Goal: Transaction & Acquisition: Subscribe to service/newsletter

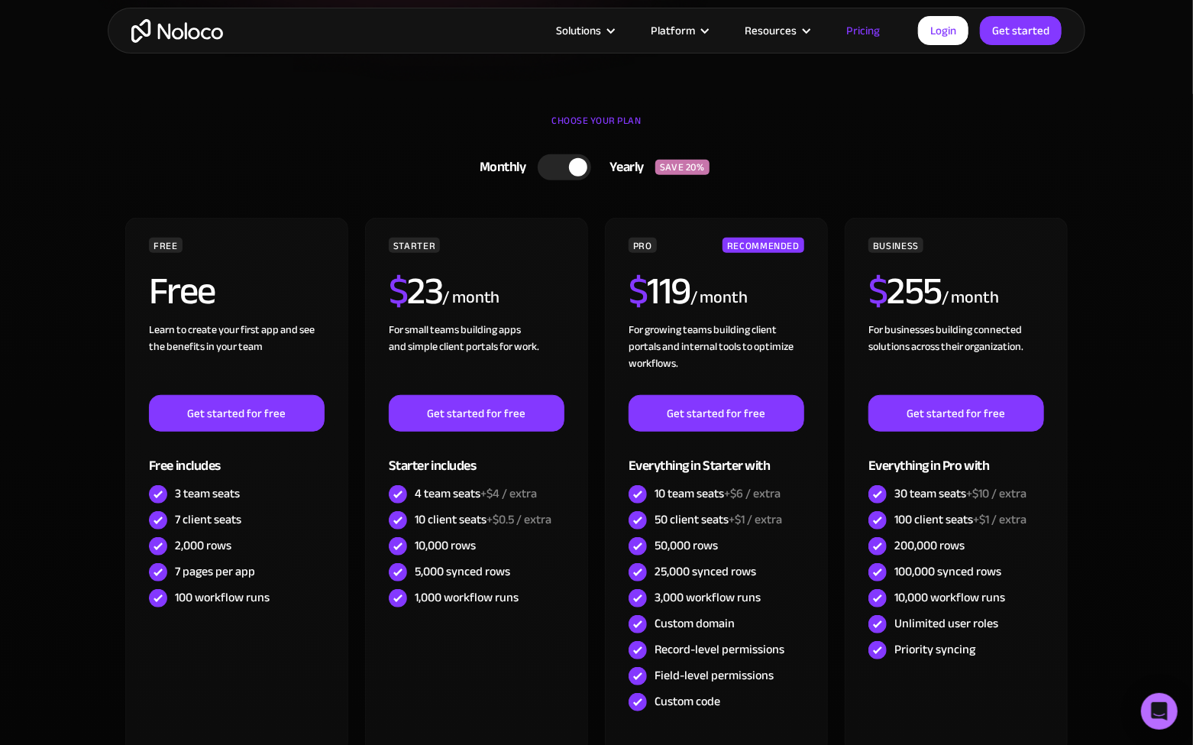
click at [1124, 207] on section "CHOOSE YOUR PLAN Monthly Yearly SAVE 20% Monthly Yearly SAVE 20% FREE Free Lear…" at bounding box center [596, 495] width 1193 height 802
click at [1115, 267] on section "CHOOSE YOUR PLAN Monthly Yearly SAVE 20% Monthly Yearly SAVE 20% FREE Free Lear…" at bounding box center [596, 495] width 1193 height 802
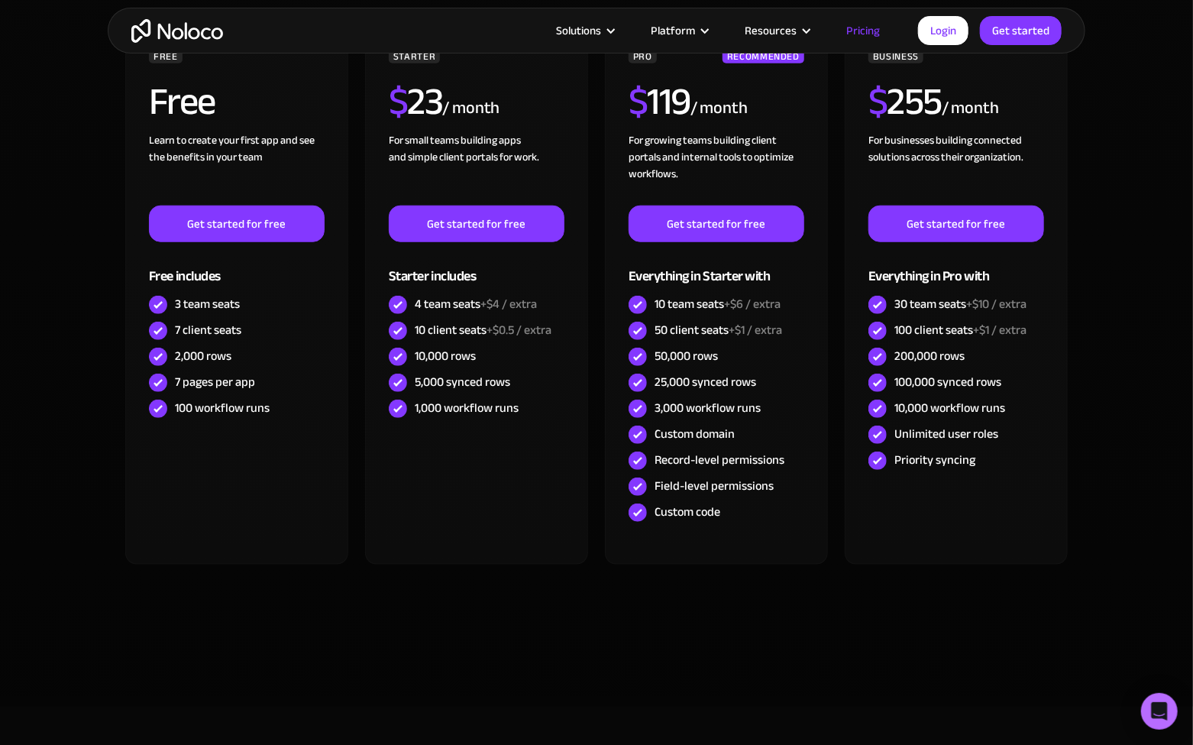
scroll to position [557, 0]
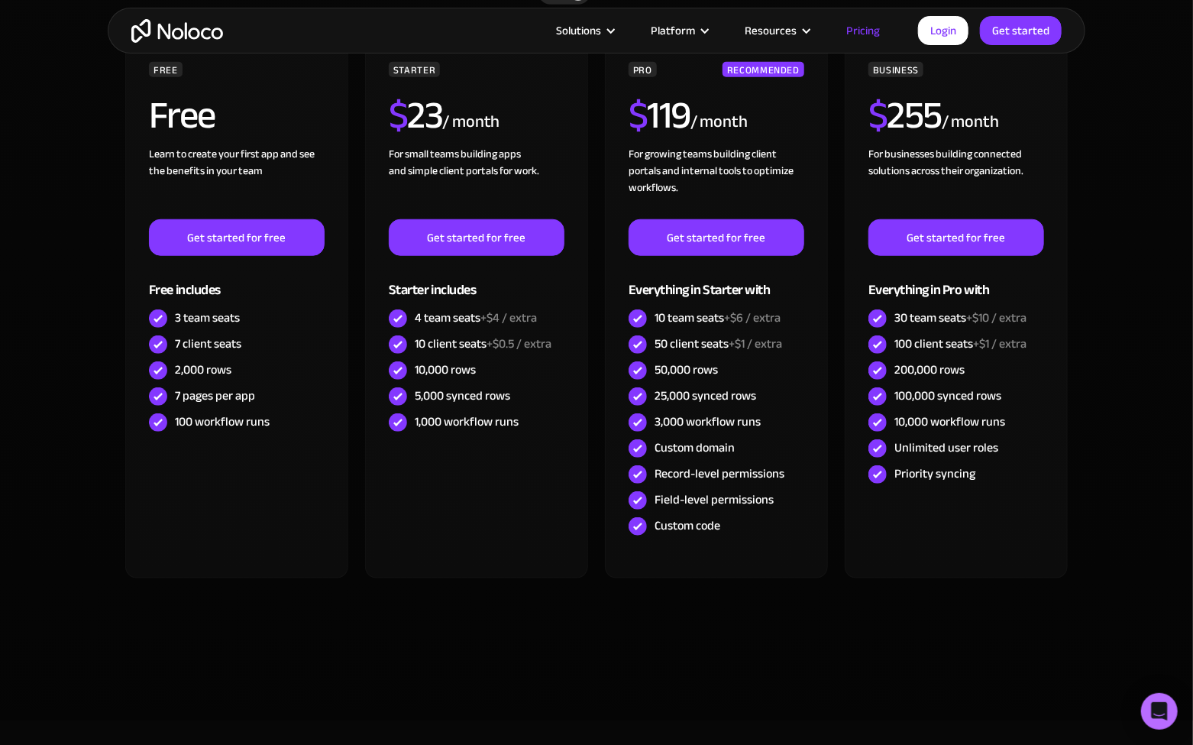
click at [1118, 192] on section "CHOOSE YOUR PLAN Monthly Yearly SAVE 20% Monthly Yearly SAVE 20% FREE Free Lear…" at bounding box center [596, 319] width 1193 height 802
click at [1087, 262] on section "CHOOSE YOUR PLAN Monthly Yearly SAVE 20% Monthly Yearly SAVE 20% FREE Free Lear…" at bounding box center [596, 319] width 1193 height 802
click at [1090, 282] on section "CHOOSE YOUR PLAN Monthly Yearly SAVE 20% Monthly Yearly SAVE 20% FREE Free Lear…" at bounding box center [596, 319] width 1193 height 802
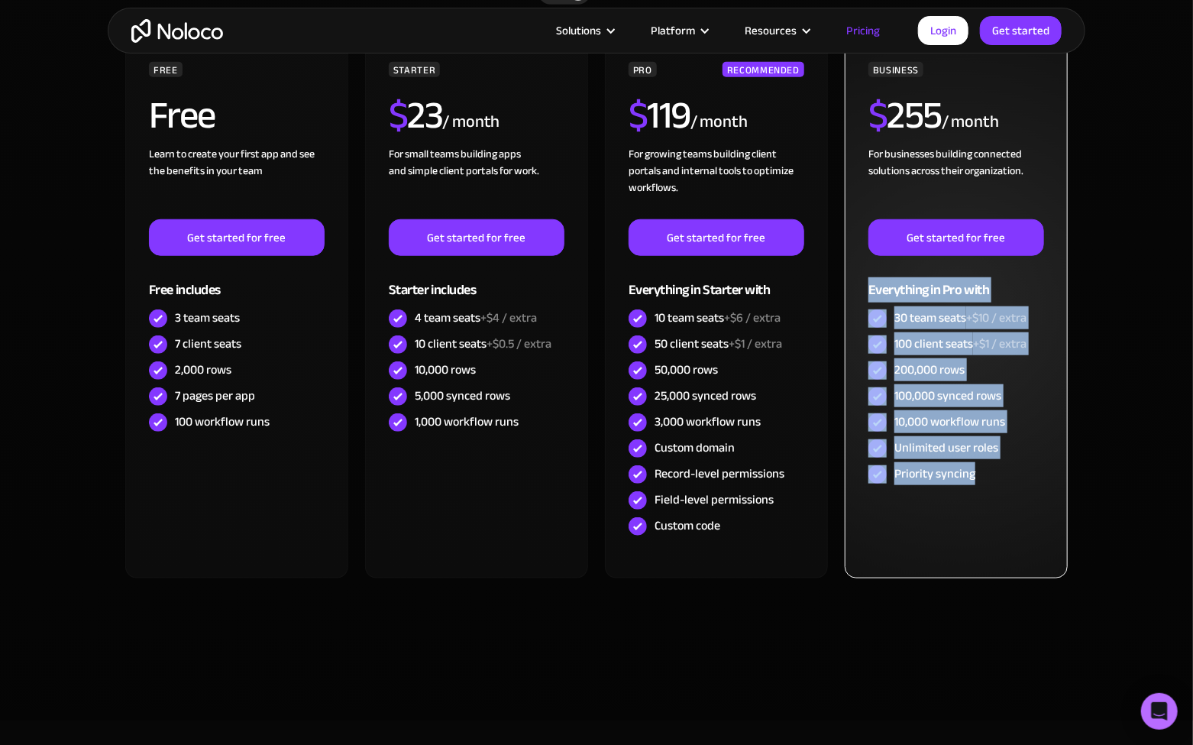
drag, startPoint x: 987, startPoint y: 479, endPoint x: 866, endPoint y: 292, distance: 222.0
click at [866, 292] on div "BUSINESS $ 255 / month For businesses building connected solutions across their…" at bounding box center [956, 310] width 223 height 536
click at [866, 291] on div "BUSINESS $ 255 / month For businesses building connected solutions across their…" at bounding box center [956, 310] width 223 height 536
drag, startPoint x: 864, startPoint y: 286, endPoint x: 1012, endPoint y: 473, distance: 237.6
click at [1012, 473] on div "BUSINESS $ 255 / month For businesses building connected solutions across their…" at bounding box center [956, 310] width 223 height 536
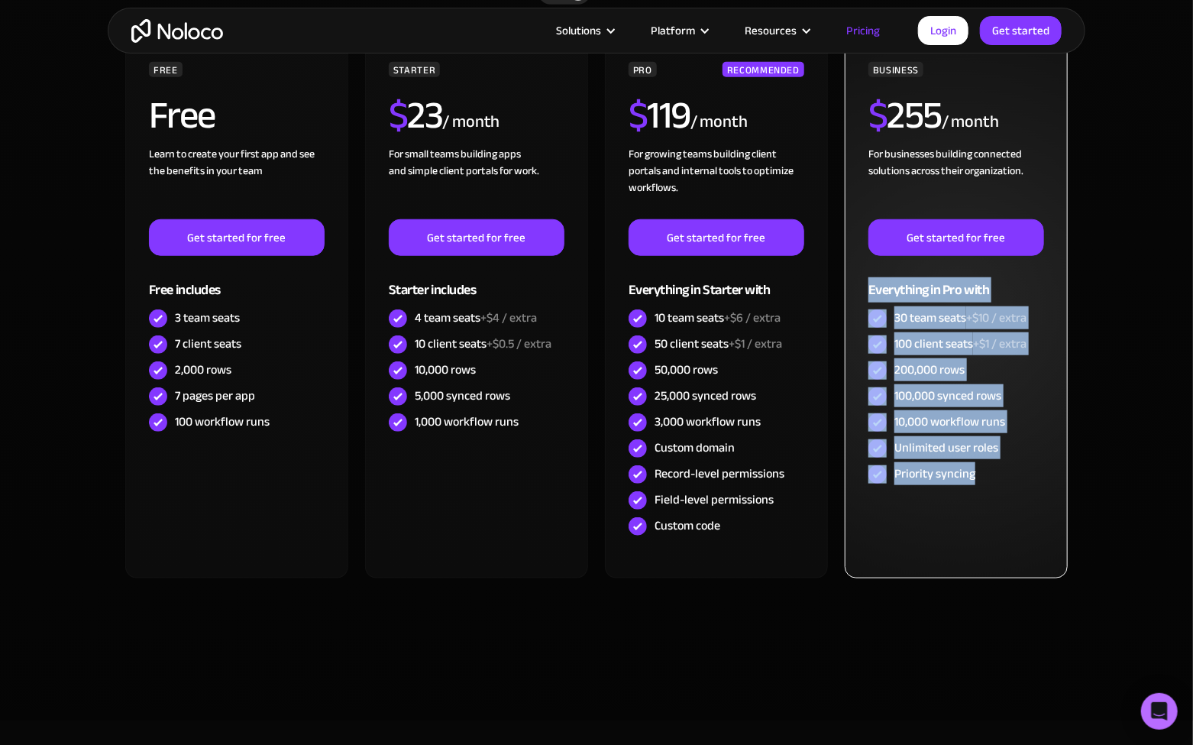
click at [1012, 473] on div "Priority syncing" at bounding box center [956, 474] width 176 height 26
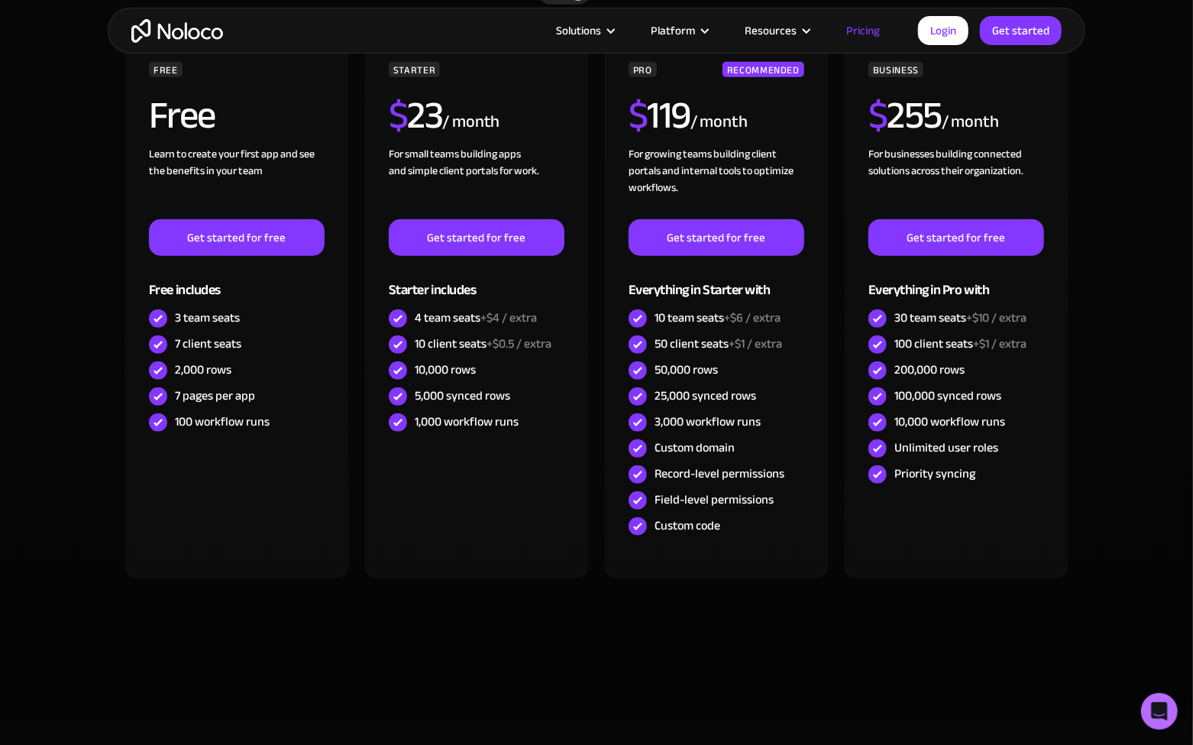
click at [1123, 370] on section "CHOOSE YOUR PLAN Monthly Yearly SAVE 20% Monthly Yearly SAVE 20% FREE Free Lear…" at bounding box center [596, 319] width 1193 height 802
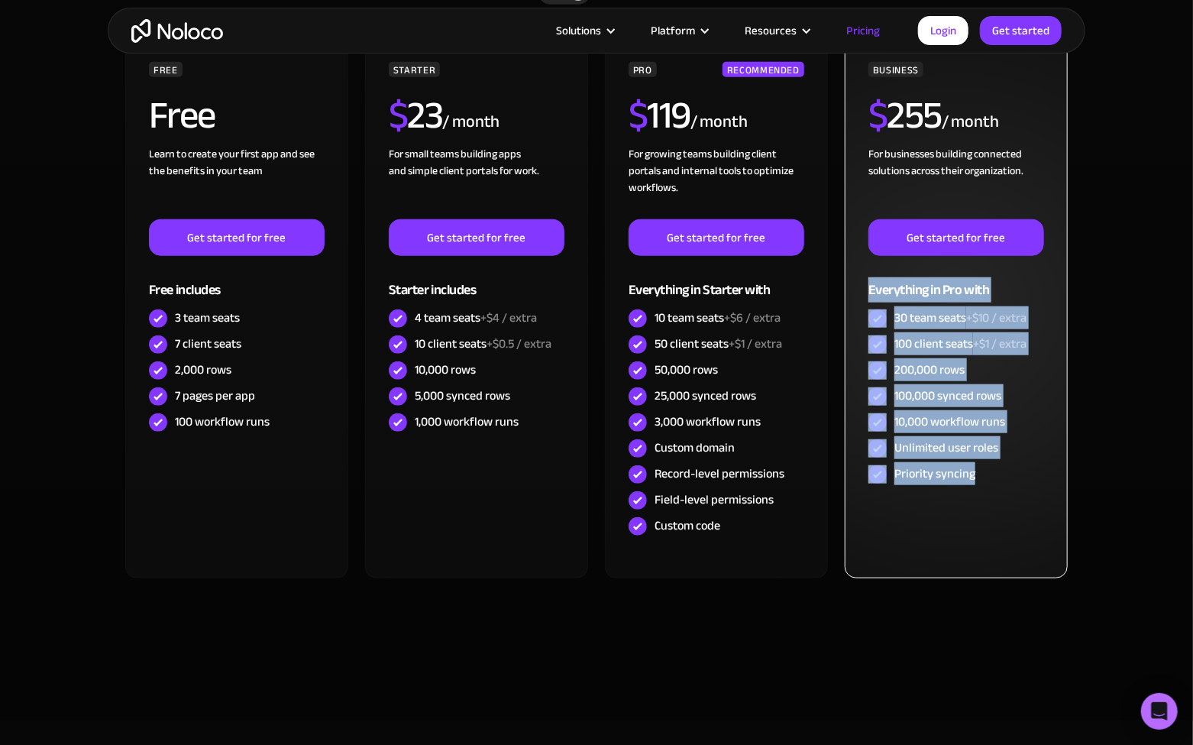
drag, startPoint x: 996, startPoint y: 478, endPoint x: 861, endPoint y: 290, distance: 231.0
click at [861, 290] on div "BUSINESS $ 255 / month For businesses building connected solutions across their…" at bounding box center [956, 310] width 223 height 536
drag, startPoint x: 858, startPoint y: 286, endPoint x: 1008, endPoint y: 482, distance: 246.2
click at [1008, 482] on div "BUSINESS $ 255 / month For businesses building connected solutions across their…" at bounding box center [956, 310] width 223 height 536
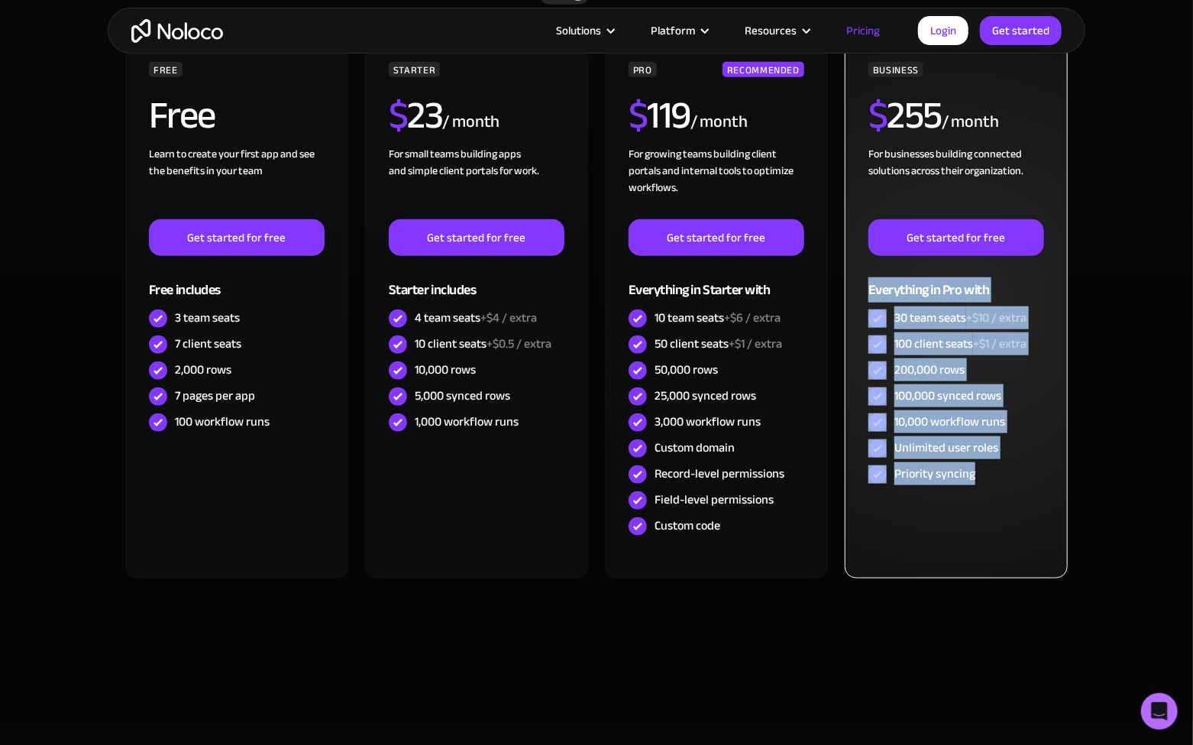
click at [1008, 482] on div "Priority syncing" at bounding box center [956, 474] width 176 height 26
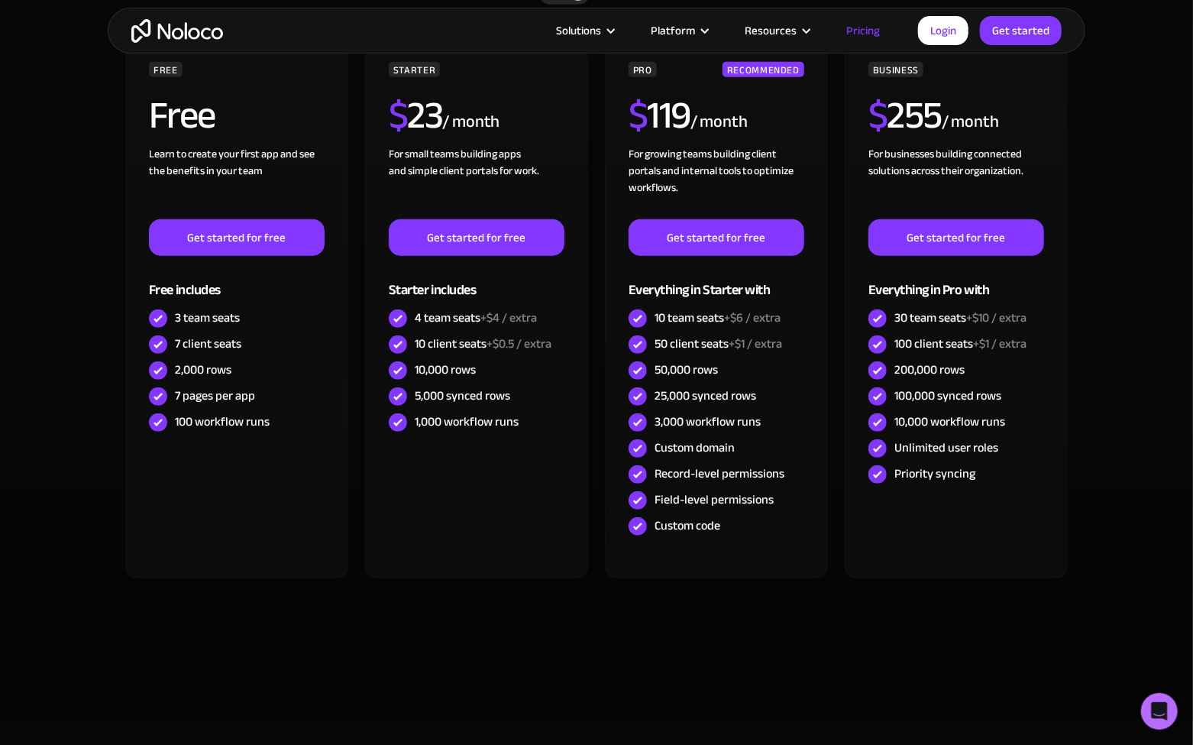
click at [1135, 309] on section "CHOOSE YOUR PLAN Monthly Yearly SAVE 20% Monthly Yearly SAVE 20% FREE Free Lear…" at bounding box center [596, 319] width 1193 height 802
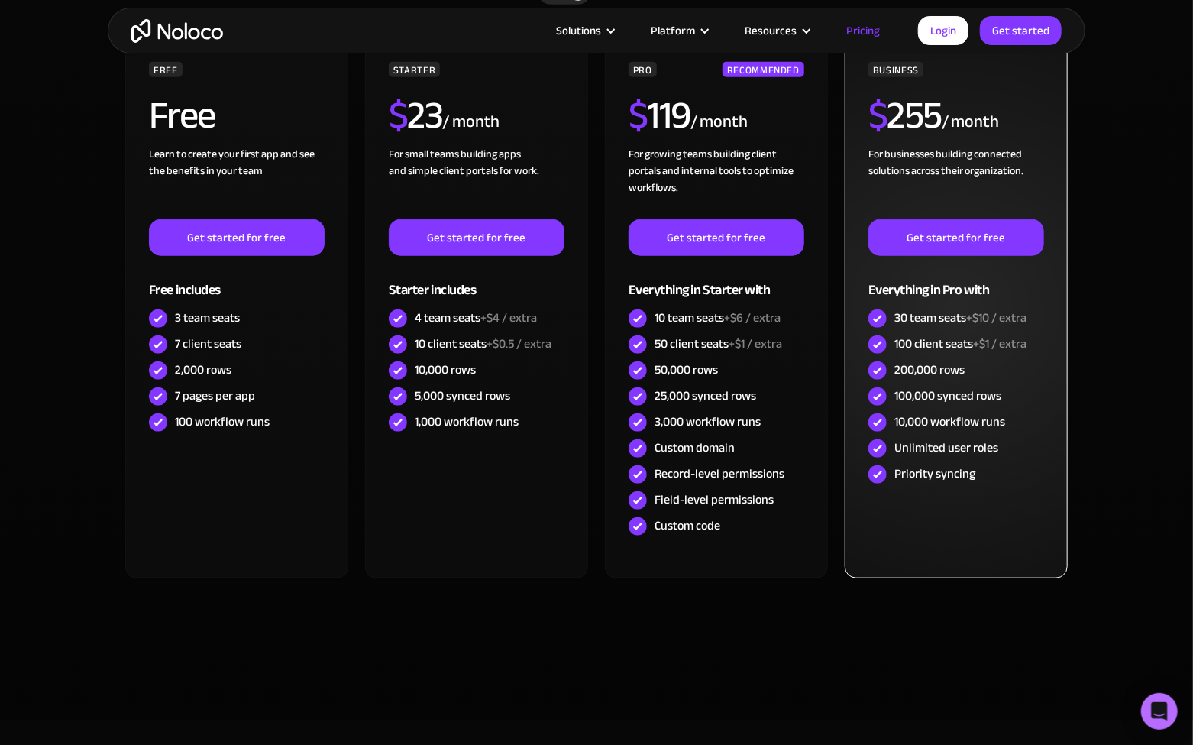
click at [960, 368] on div "200,000 rows" at bounding box center [929, 369] width 70 height 17
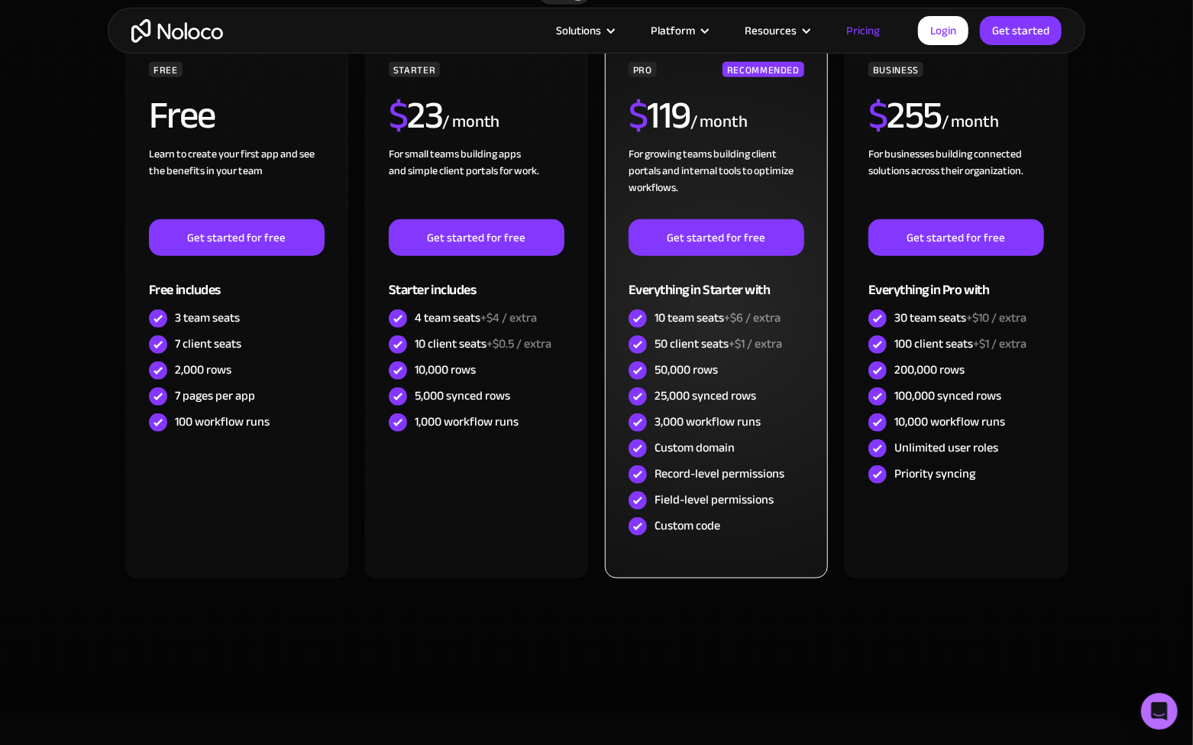
click at [694, 399] on div "25,000 synced rows" at bounding box center [705, 395] width 102 height 17
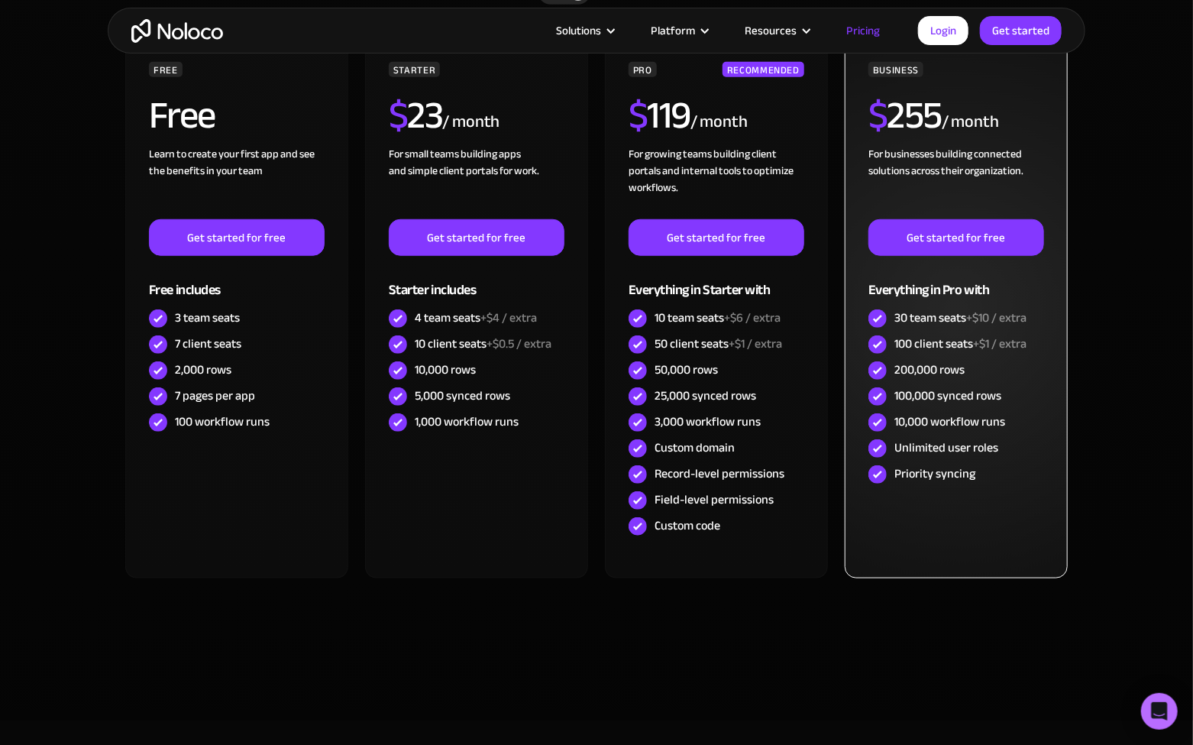
click at [971, 345] on div "100 client seats +$1 / extra" at bounding box center [960, 343] width 132 height 17
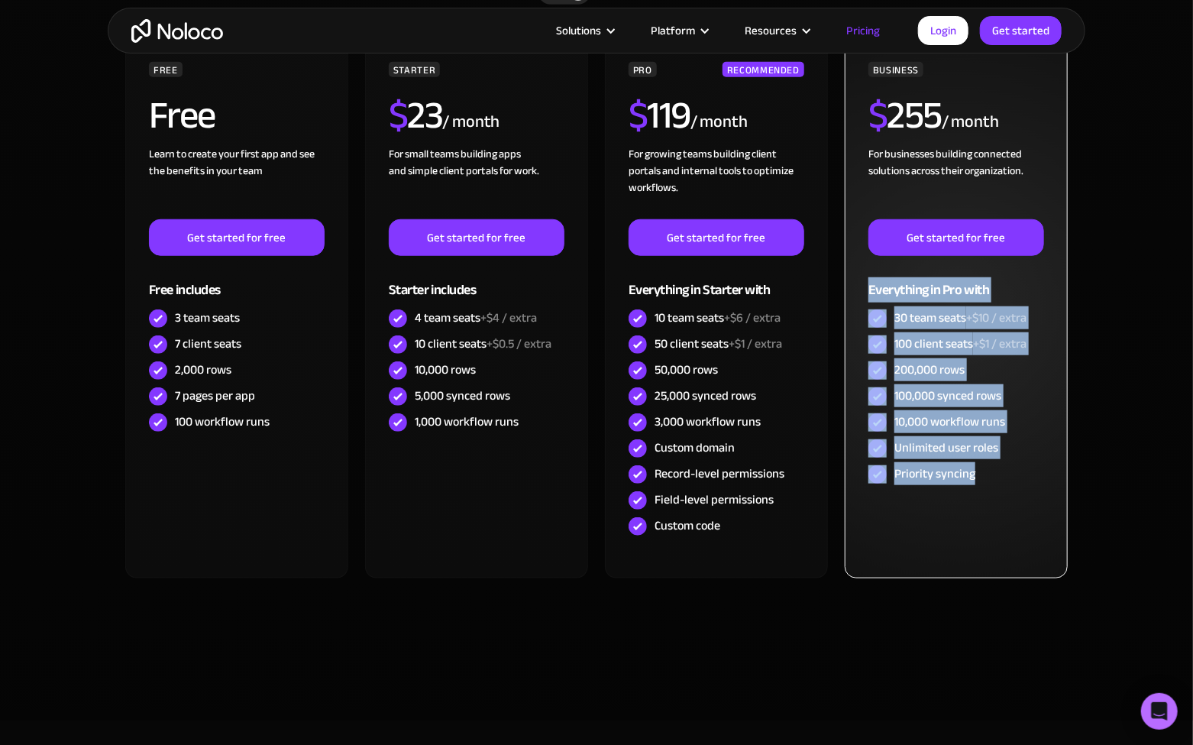
drag, startPoint x: 990, startPoint y: 476, endPoint x: 865, endPoint y: 284, distance: 229.0
click at [865, 284] on div "BUSINESS $ 255 / month For businesses building connected solutions across their…" at bounding box center [956, 310] width 223 height 536
drag, startPoint x: 861, startPoint y: 285, endPoint x: 1009, endPoint y: 447, distance: 219.5
click at [1009, 447] on div "BUSINESS $ 255 / month For businesses building connected solutions across their…" at bounding box center [956, 310] width 223 height 536
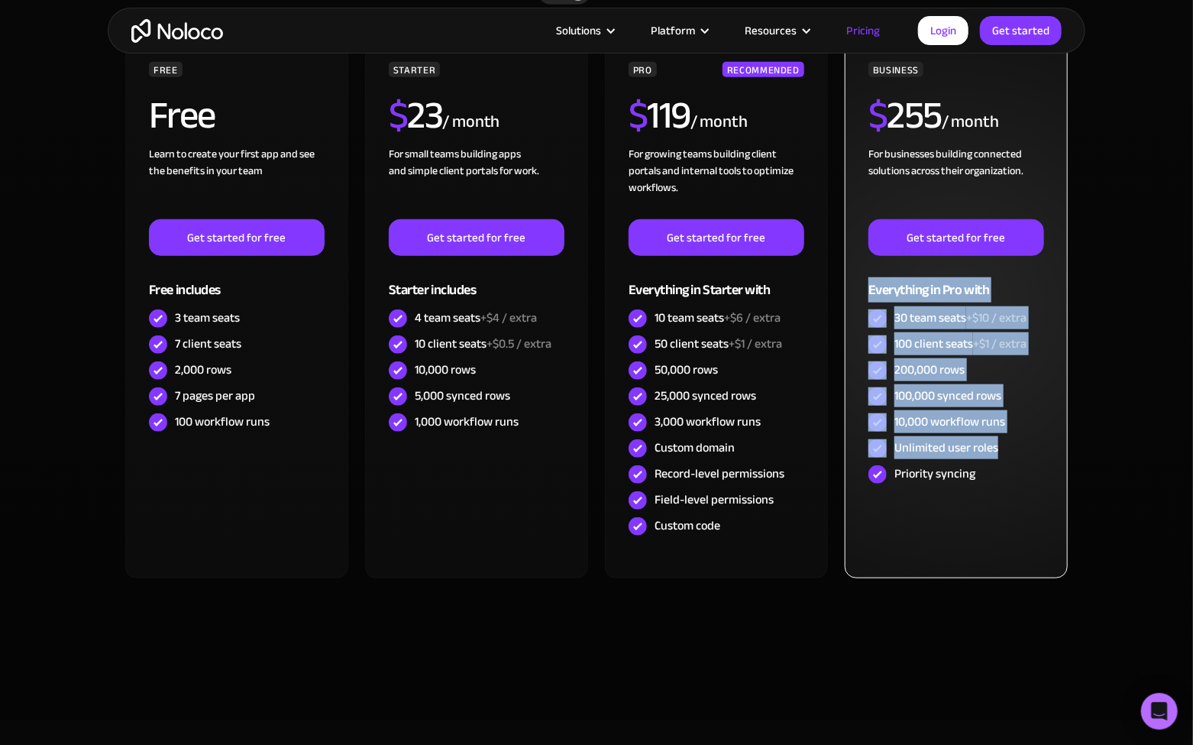
click at [1009, 447] on div "Unlimited user roles" at bounding box center [956, 448] width 176 height 26
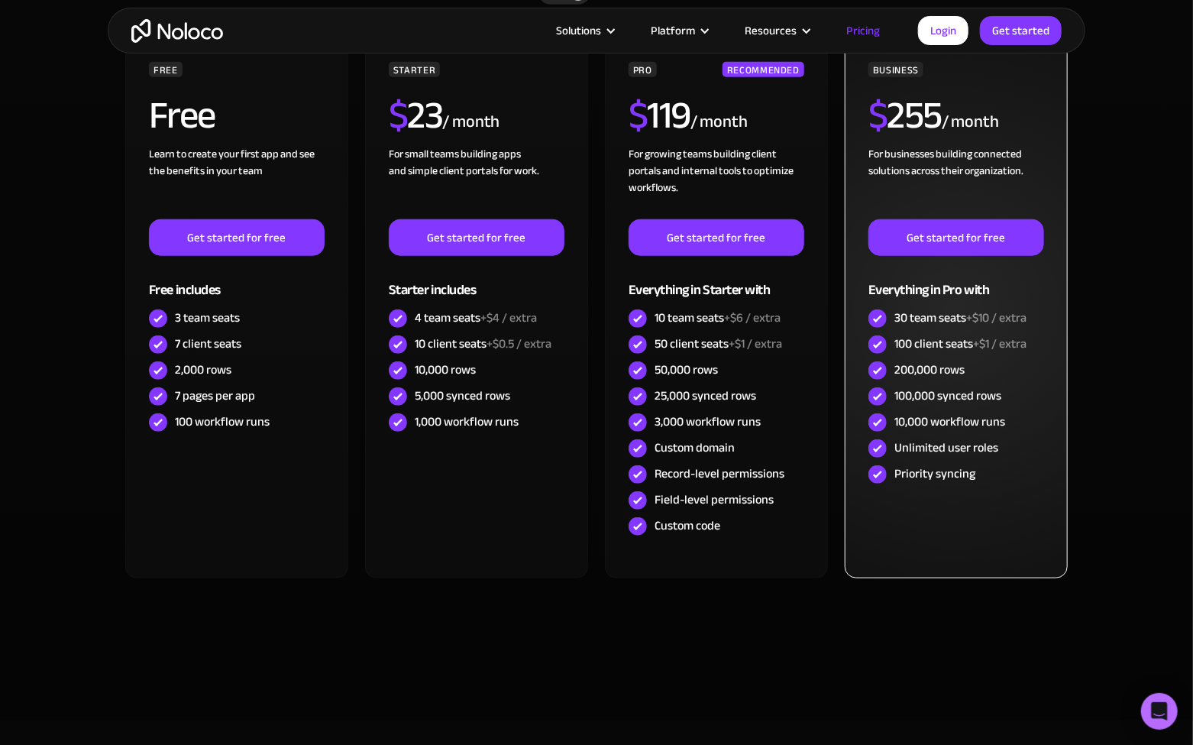
click at [1002, 480] on div "Priority syncing" at bounding box center [956, 474] width 176 height 26
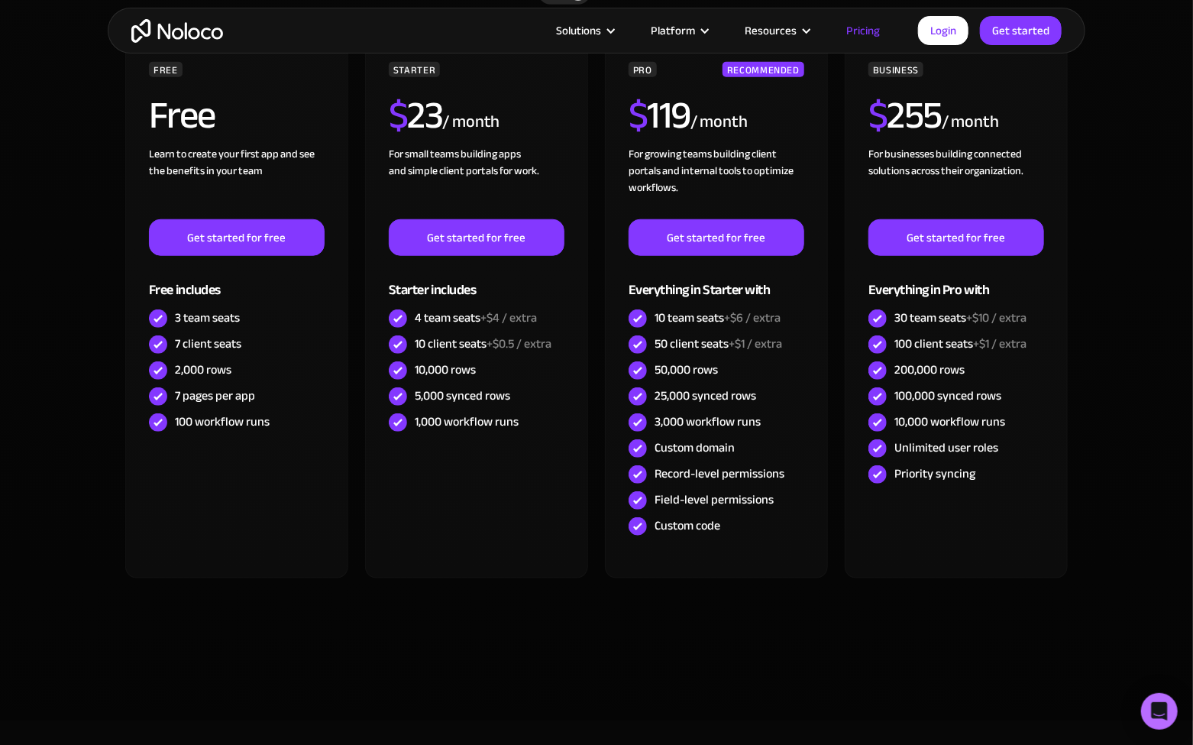
click at [1103, 354] on section "CHOOSE YOUR PLAN Monthly Yearly SAVE 20% Monthly Yearly SAVE 20% FREE Free Lear…" at bounding box center [596, 319] width 1193 height 802
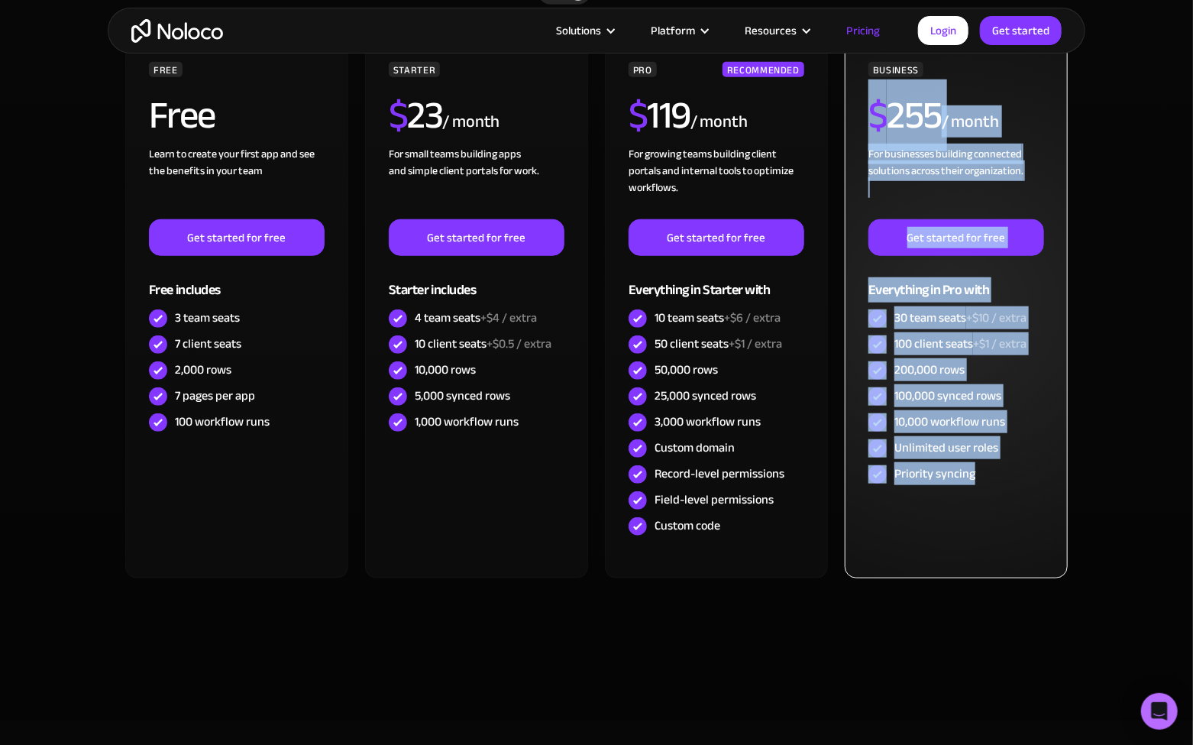
drag, startPoint x: 998, startPoint y: 483, endPoint x: 858, endPoint y: 121, distance: 388.0
click at [858, 121] on div "BUSINESS $ 255 / month For businesses building connected solutions across their…" at bounding box center [956, 310] width 223 height 536
drag, startPoint x: 862, startPoint y: 109, endPoint x: 1002, endPoint y: 508, distance: 422.4
click at [1002, 508] on div "BUSINESS $ 255 / month For businesses building connected solutions across their…" at bounding box center [956, 310] width 223 height 536
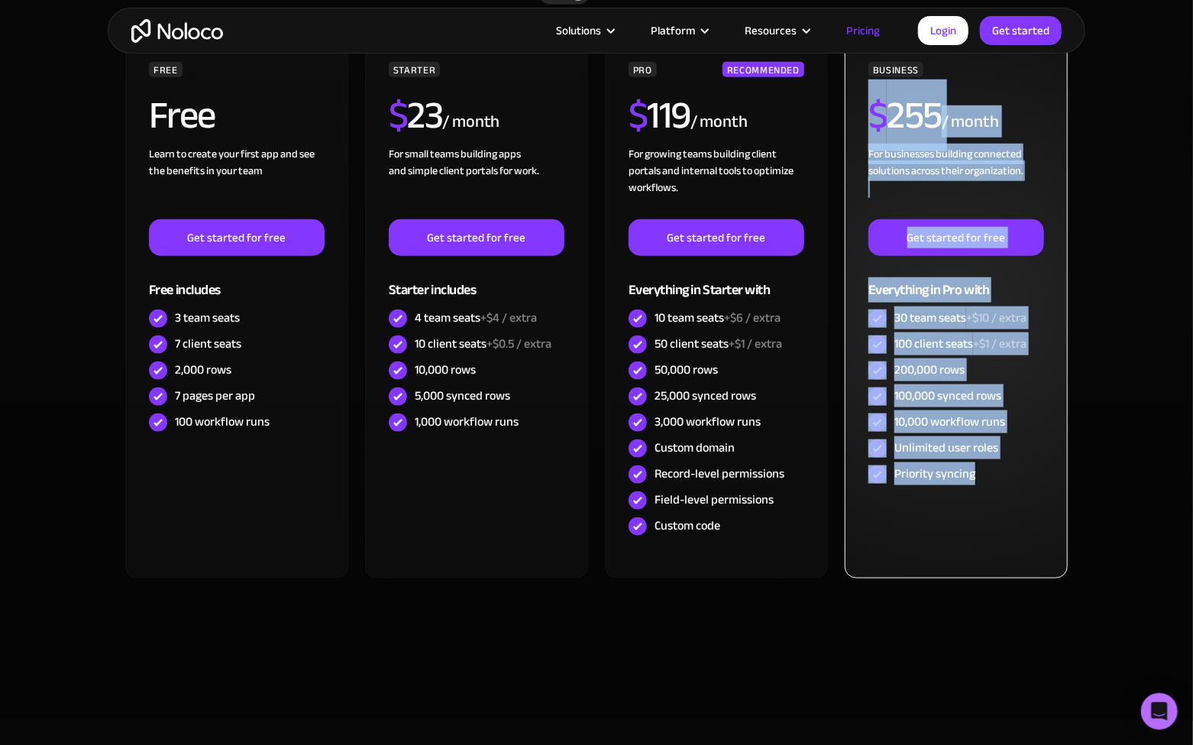
click at [1001, 506] on div "BUSINESS $ 255 / month For businesses building connected solutions across their…" at bounding box center [956, 310] width 223 height 536
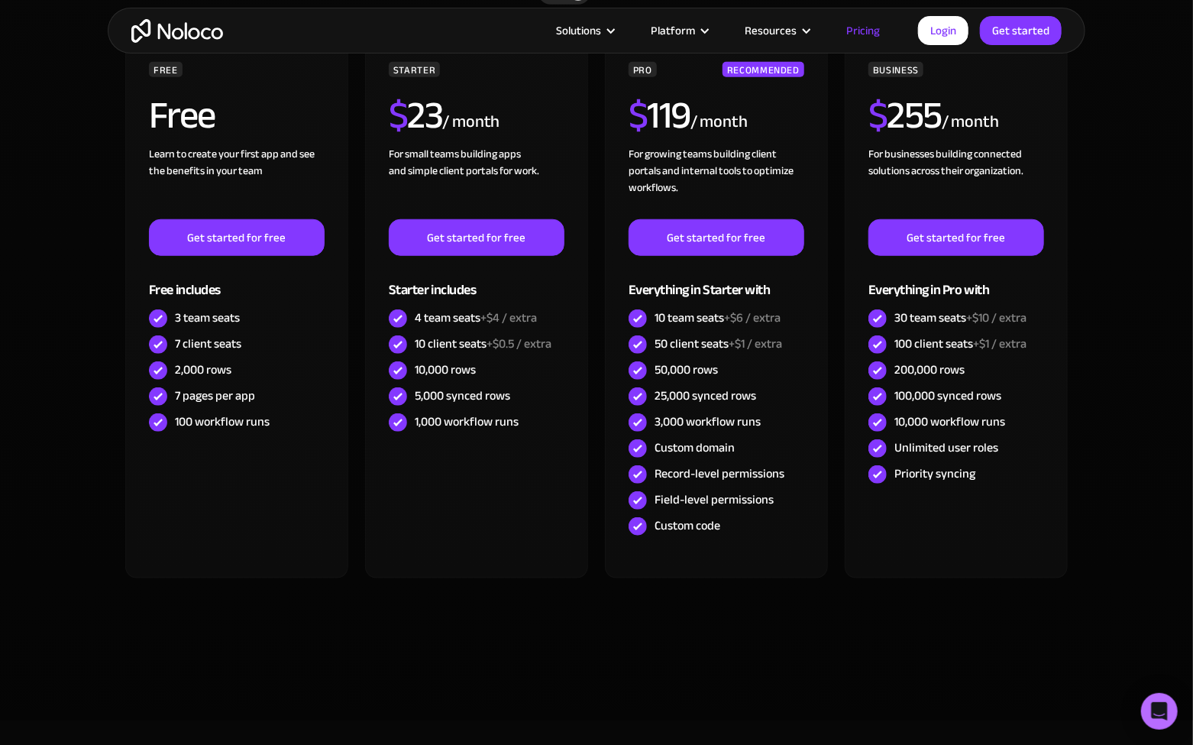
click at [1081, 342] on div "CHOOSE YOUR PLAN Monthly Yearly SAVE 20% Monthly Yearly SAVE 20% FREE Free Lear…" at bounding box center [596, 296] width 977 height 756
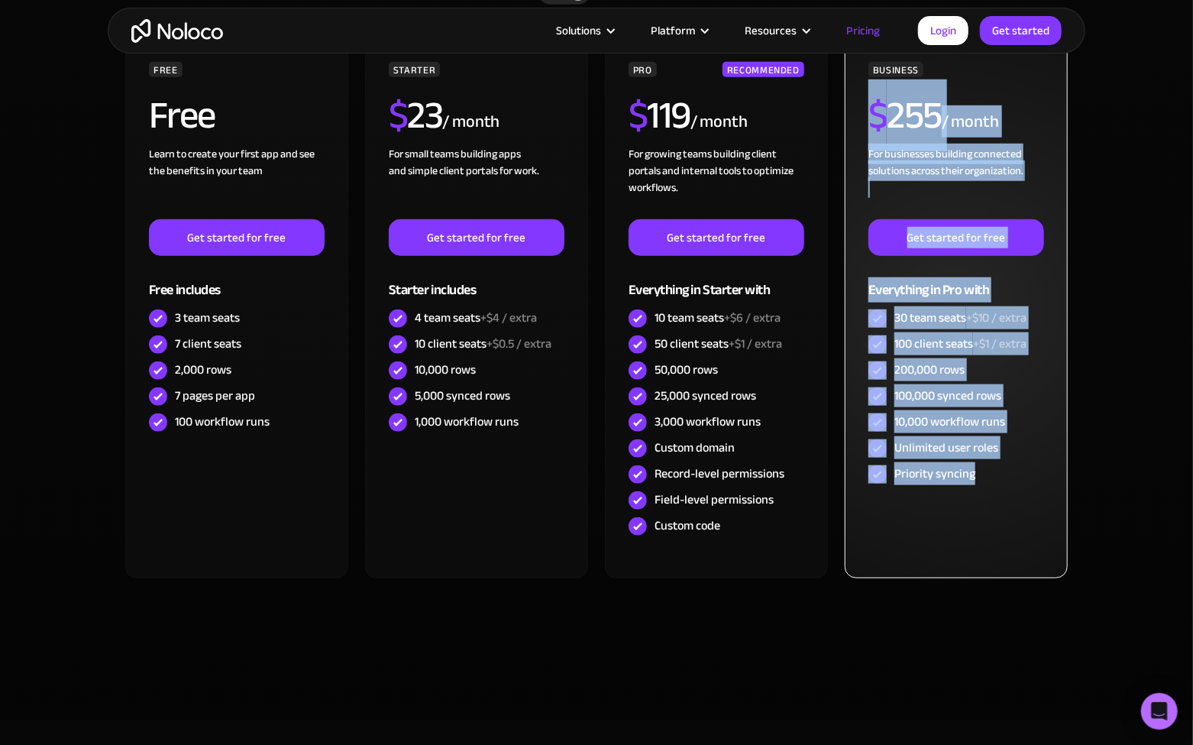
drag, startPoint x: 1012, startPoint y: 489, endPoint x: 861, endPoint y: 117, distance: 401.9
click at [861, 117] on div "BUSINESS $ 255 / month For businesses building connected solutions across their…" at bounding box center [956, 310] width 223 height 536
drag, startPoint x: 858, startPoint y: 110, endPoint x: 1020, endPoint y: 476, distance: 400.3
click at [1020, 476] on div "BUSINESS $ 255 / month For businesses building connected solutions across their…" at bounding box center [956, 310] width 223 height 536
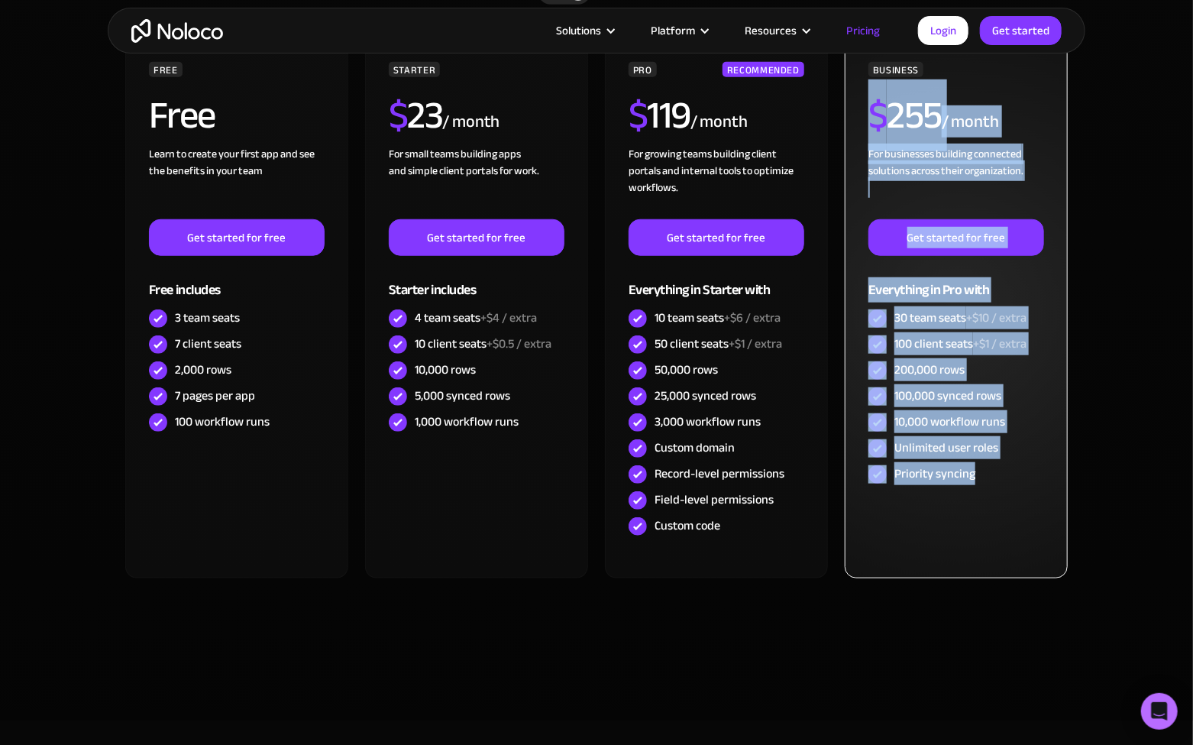
click at [1020, 476] on div "Priority syncing" at bounding box center [956, 474] width 176 height 26
drag, startPoint x: 1021, startPoint y: 482, endPoint x: 847, endPoint y: 115, distance: 406.5
click at [847, 118] on div "BUSINESS $ 255 / month For businesses building connected solutions across their…" at bounding box center [956, 310] width 223 height 536
click at [853, 108] on div "BUSINESS $ 255 / month For businesses building connected solutions across their…" at bounding box center [956, 310] width 223 height 536
drag, startPoint x: 861, startPoint y: 99, endPoint x: 1010, endPoint y: 477, distance: 406.5
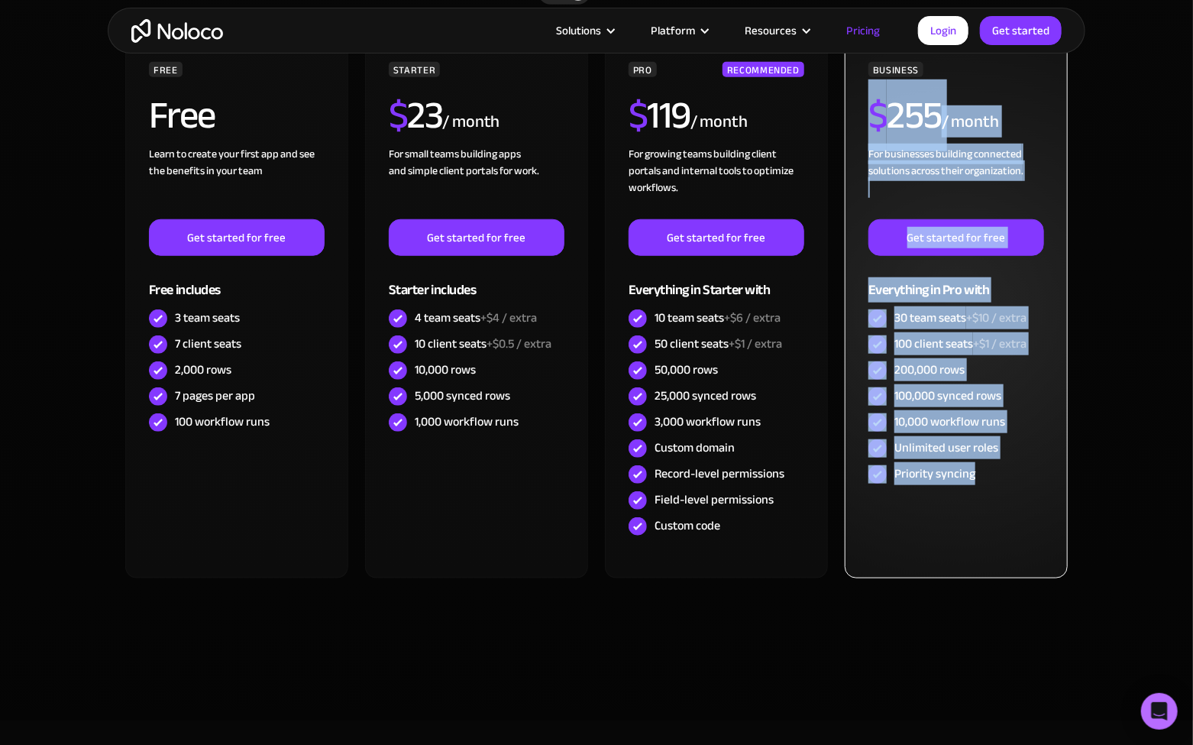
click at [1010, 477] on div "BUSINESS $ 255 / month For businesses building connected solutions across their…" at bounding box center [956, 310] width 223 height 536
click at [1010, 477] on div "Priority syncing" at bounding box center [956, 474] width 176 height 26
drag, startPoint x: 1017, startPoint y: 488, endPoint x: 858, endPoint y: 110, distance: 410.0
click at [858, 110] on div "BUSINESS $ 255 / month For businesses building connected solutions across their…" at bounding box center [956, 310] width 223 height 536
click at [858, 108] on div "BUSINESS $ 255 / month For businesses building connected solutions across their…" at bounding box center [956, 310] width 223 height 536
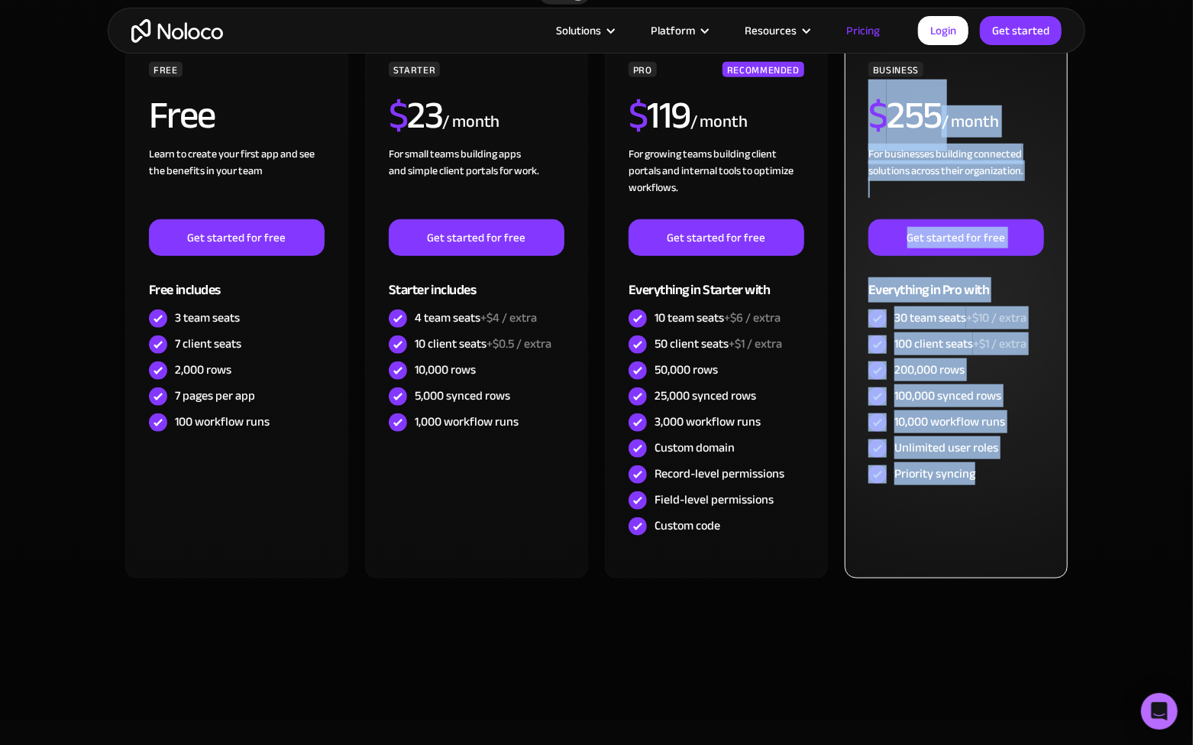
drag, startPoint x: 857, startPoint y: 98, endPoint x: 1027, endPoint y: 512, distance: 447.5
click at [1027, 512] on div "BUSINESS $ 255 / month For businesses building connected solutions across their…" at bounding box center [956, 310] width 223 height 536
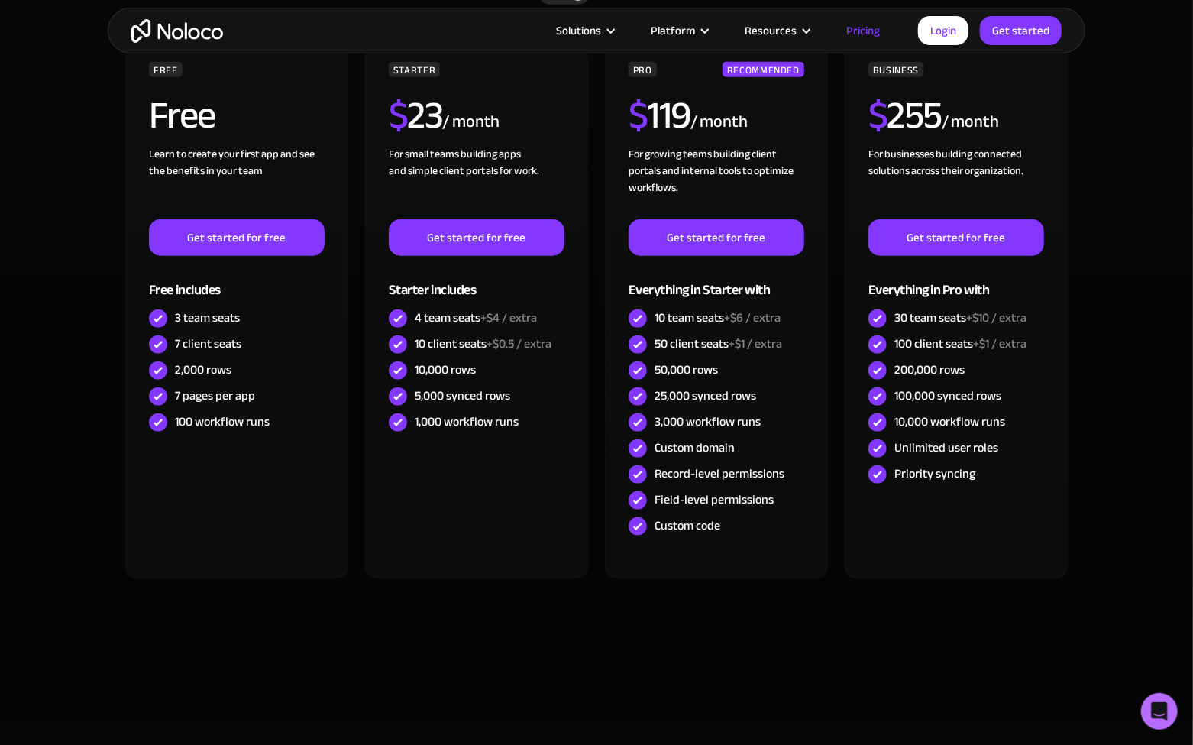
click at [1128, 384] on section "CHOOSE YOUR PLAN Monthly Yearly SAVE 20% Monthly Yearly SAVE 20% FREE Free Lear…" at bounding box center [596, 319] width 1193 height 802
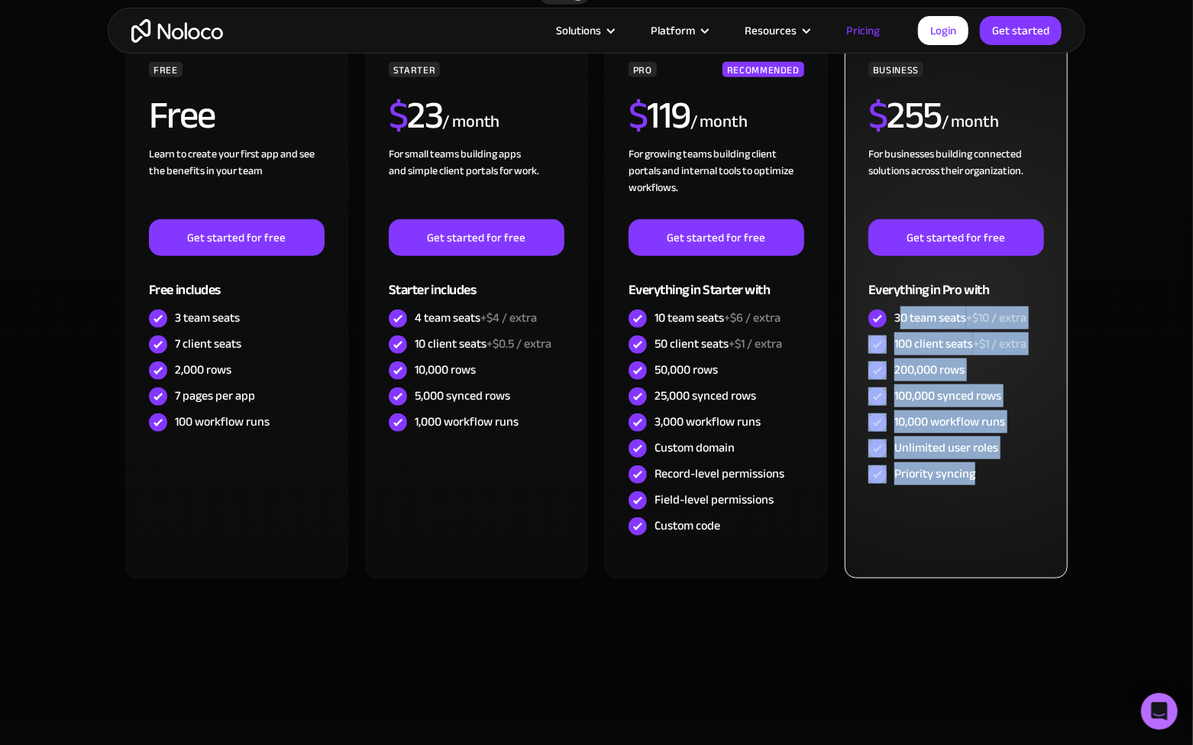
drag, startPoint x: 1011, startPoint y: 483, endPoint x: 902, endPoint y: 320, distance: 196.5
click at [902, 320] on div "BUSINESS $ 255 / month For businesses building connected solutions across their…" at bounding box center [956, 274] width 176 height 425
click at [902, 320] on div "30 team seats +$10 / extra" at bounding box center [960, 317] width 132 height 17
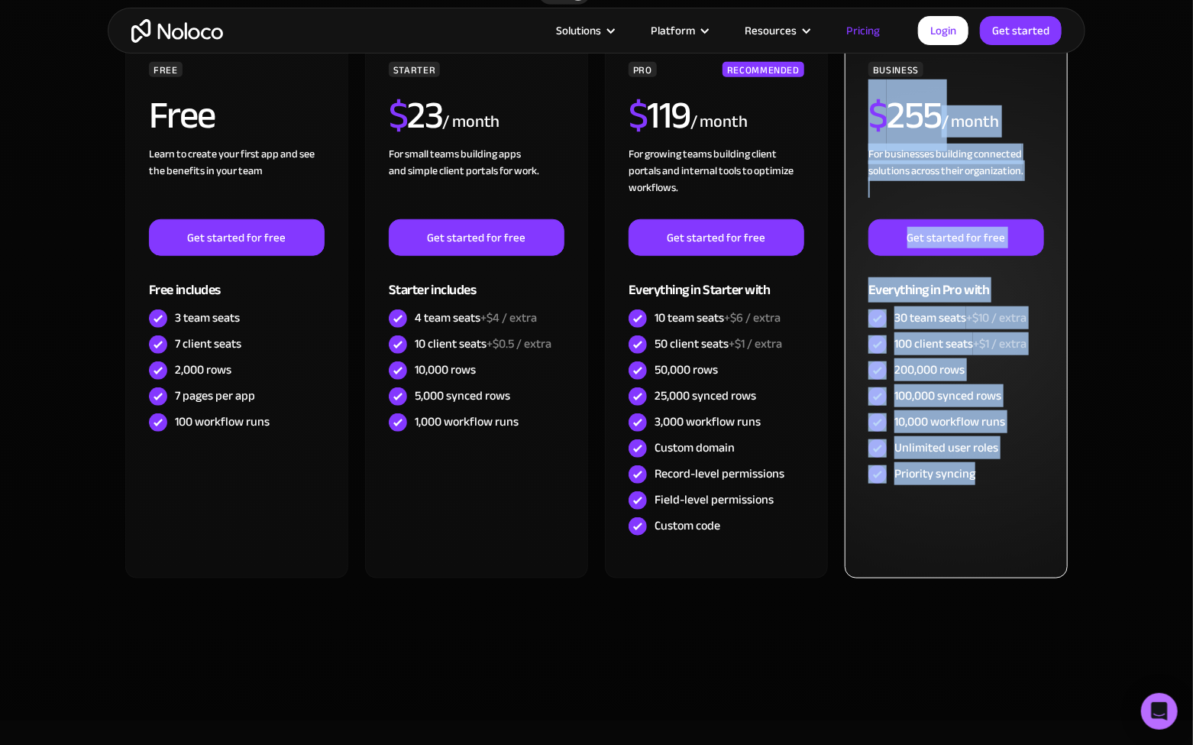
drag, startPoint x: 858, startPoint y: 108, endPoint x: 1035, endPoint y: 500, distance: 430.6
click at [1035, 500] on div "BUSINESS $ 255 / month For businesses building connected solutions across their…" at bounding box center [956, 310] width 223 height 536
drag, startPoint x: 1014, startPoint y: 489, endPoint x: 876, endPoint y: 144, distance: 371.8
click at [876, 144] on div "BUSINESS $ 255 / month For businesses building connected solutions across their…" at bounding box center [956, 310] width 223 height 536
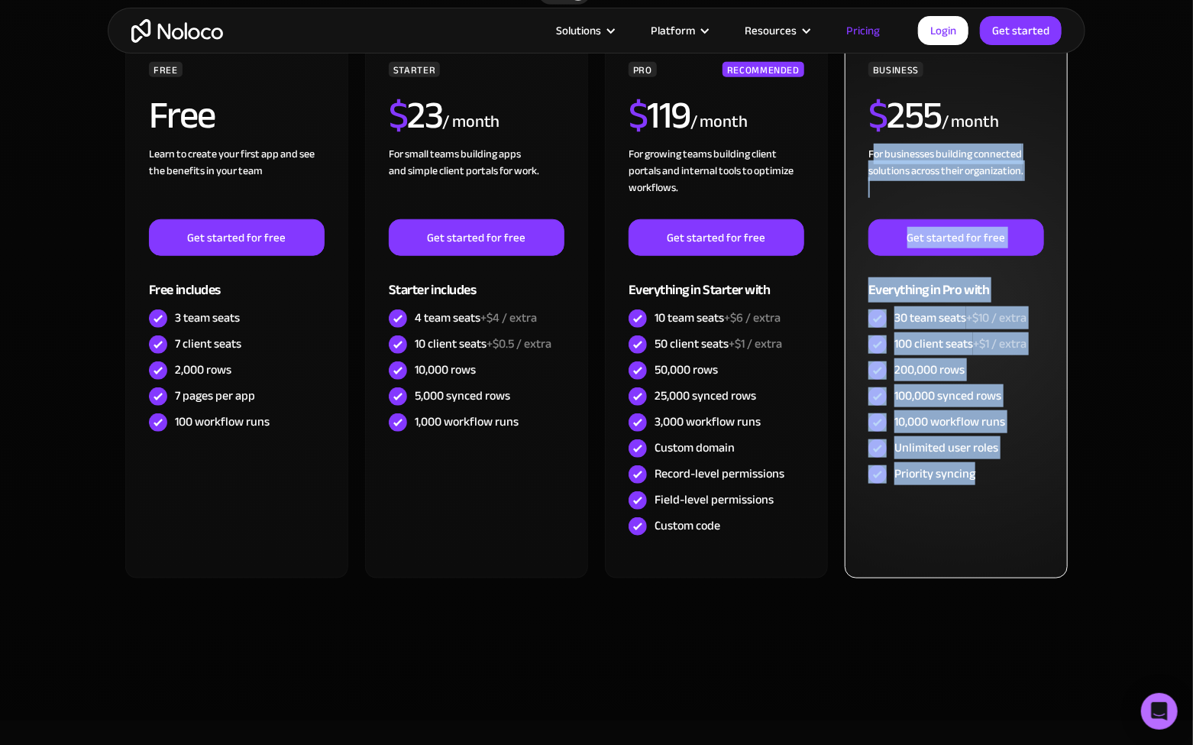
click at [882, 146] on div "For businesses building connected solutions across their organization. ‍" at bounding box center [956, 182] width 176 height 73
drag, startPoint x: 867, startPoint y: 111, endPoint x: 1008, endPoint y: 482, distance: 396.8
click at [1008, 482] on div "BUSINESS $ 255 / month For businesses building connected solutions across their…" at bounding box center [956, 274] width 176 height 425
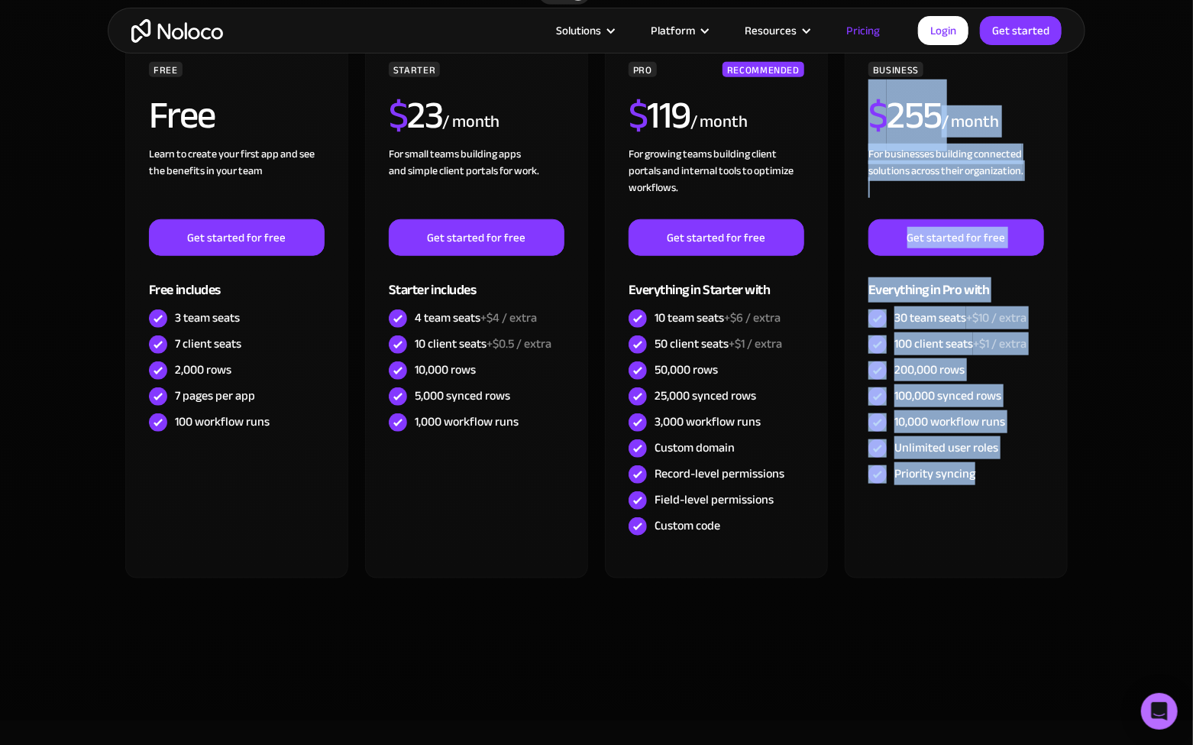
click at [1146, 300] on section "CHOOSE YOUR PLAN Monthly Yearly SAVE 20% Monthly Yearly SAVE 20% FREE Free Lear…" at bounding box center [596, 319] width 1193 height 802
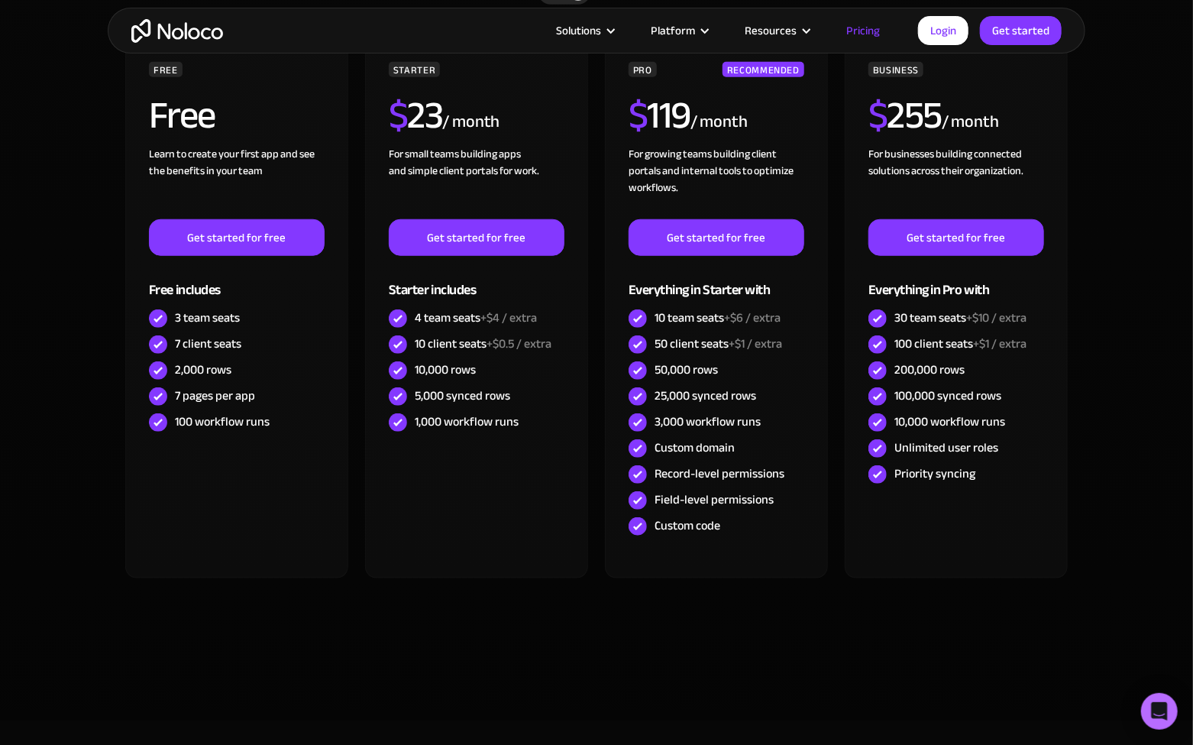
click at [1107, 364] on section "CHOOSE YOUR PLAN Monthly Yearly SAVE 20% Monthly Yearly SAVE 20% FREE Free Lear…" at bounding box center [596, 319] width 1193 height 802
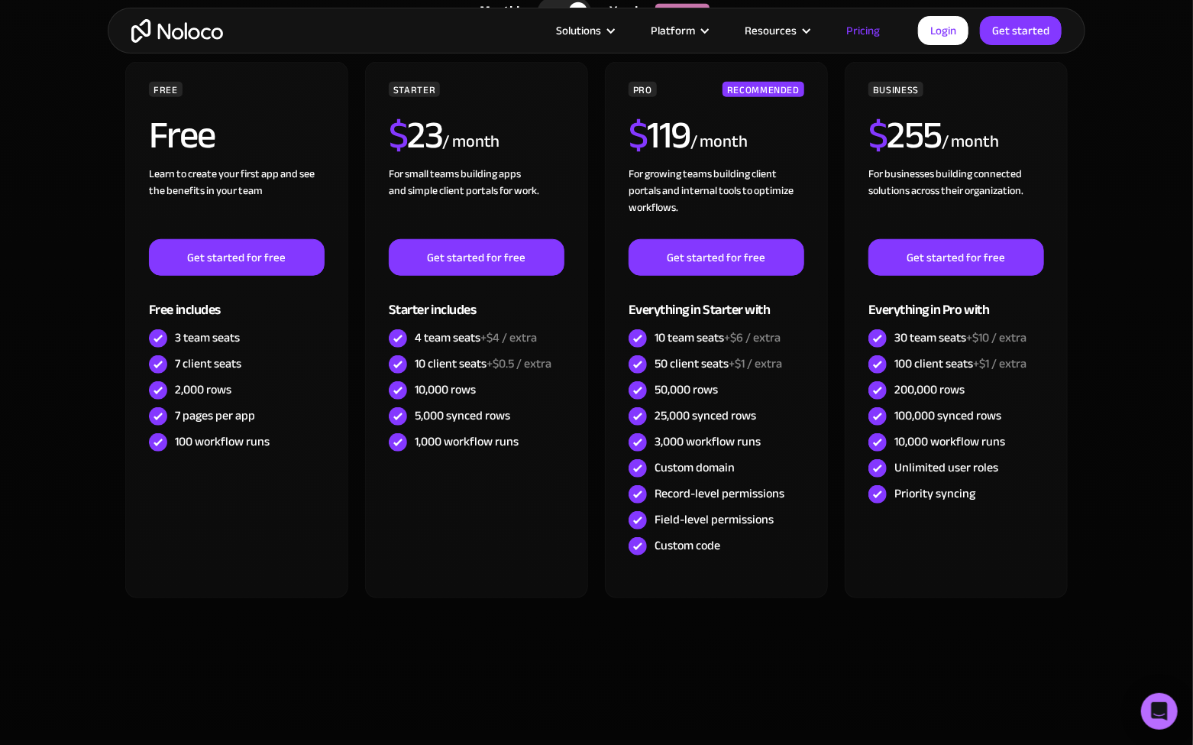
scroll to position [545, 0]
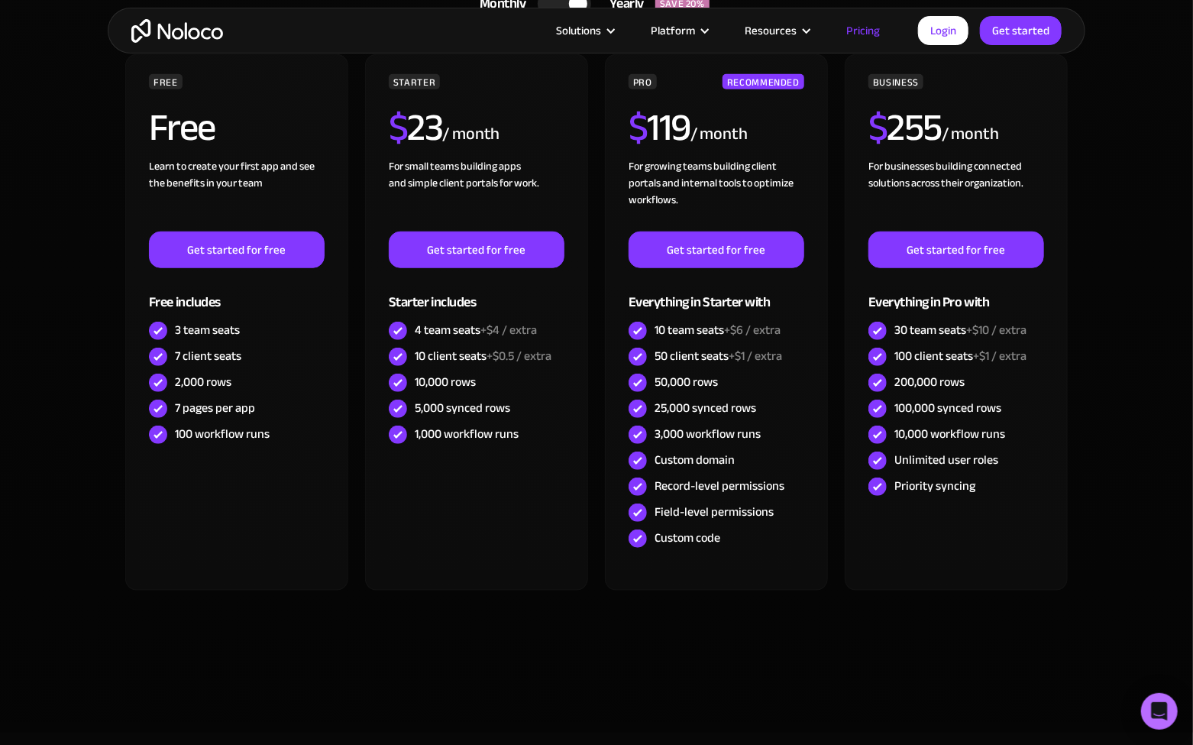
click at [1074, 354] on div "CHOOSE YOUR PLAN Monthly Yearly SAVE 20% Monthly Yearly SAVE 20% FREE Free Lear…" at bounding box center [596, 309] width 977 height 756
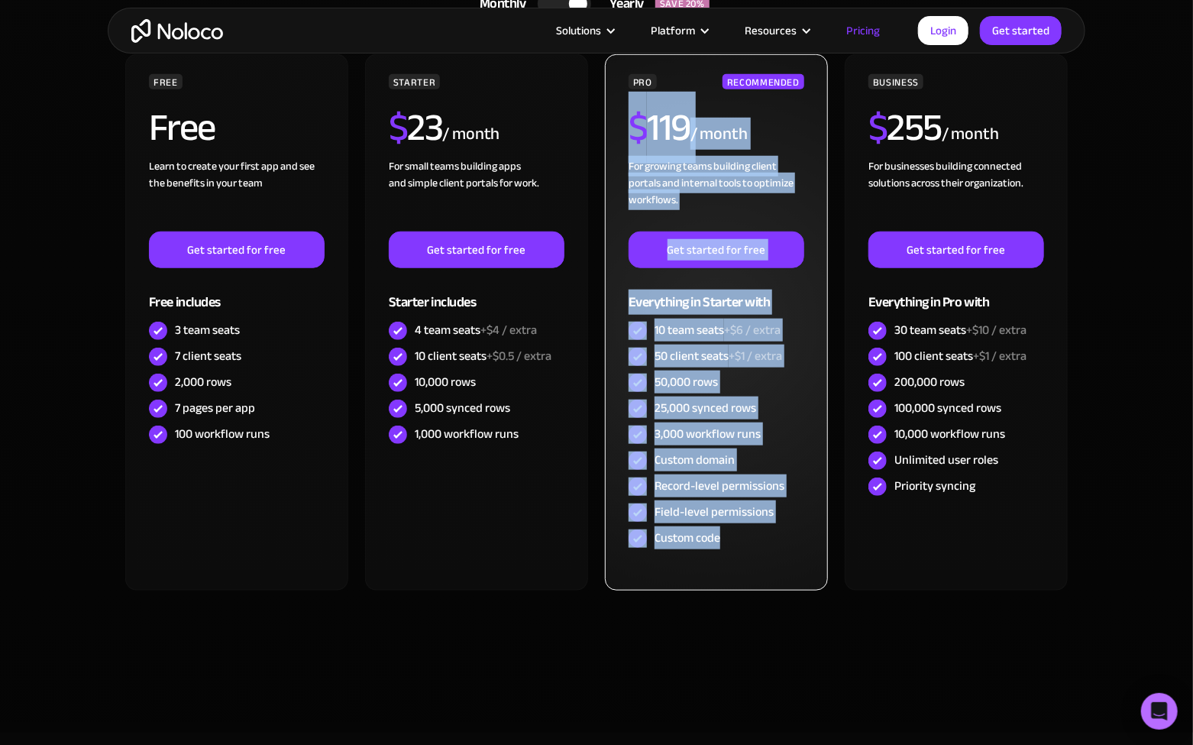
drag, startPoint x: 751, startPoint y: 552, endPoint x: 612, endPoint y: 138, distance: 436.6
click at [612, 138] on div "PRO RECOMMENDED $ 119 / month For growing teams building client portals and int…" at bounding box center [716, 322] width 223 height 536
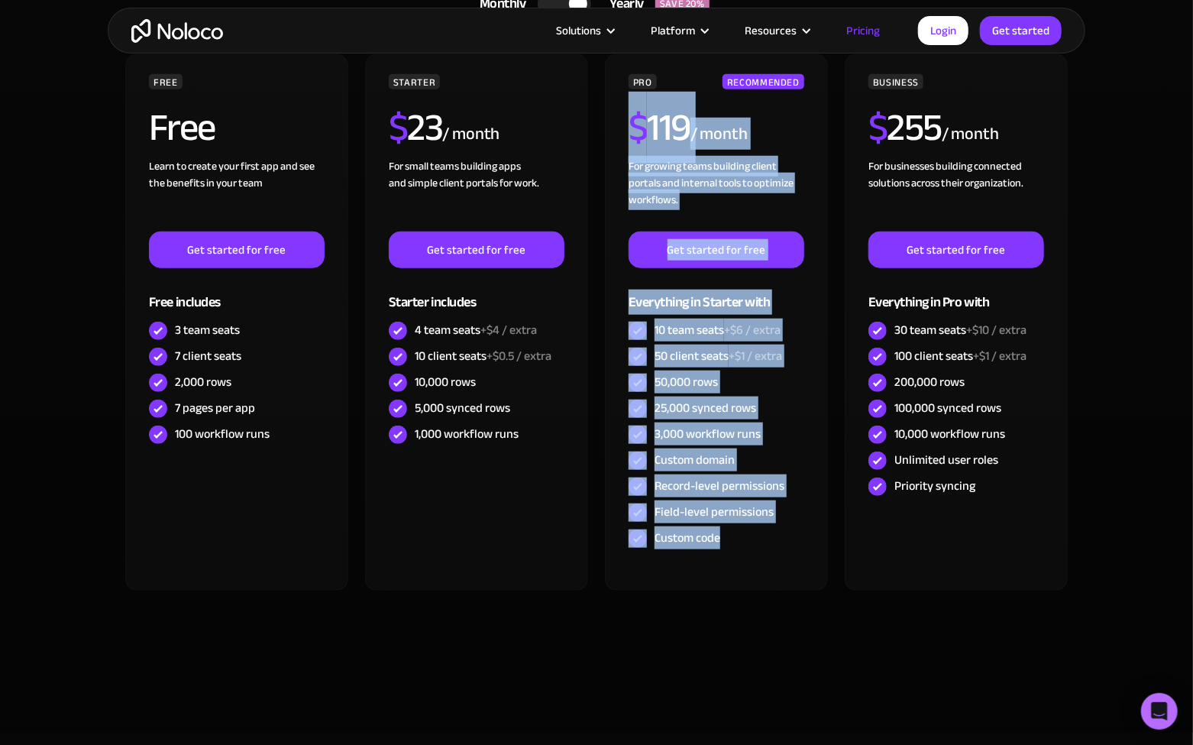
drag, startPoint x: 619, startPoint y: 121, endPoint x: 745, endPoint y: 590, distance: 485.3
click at [745, 590] on div "FREE Free Learn to create your first app and see the benefits in your team ‍ Ge…" at bounding box center [596, 328] width 947 height 548
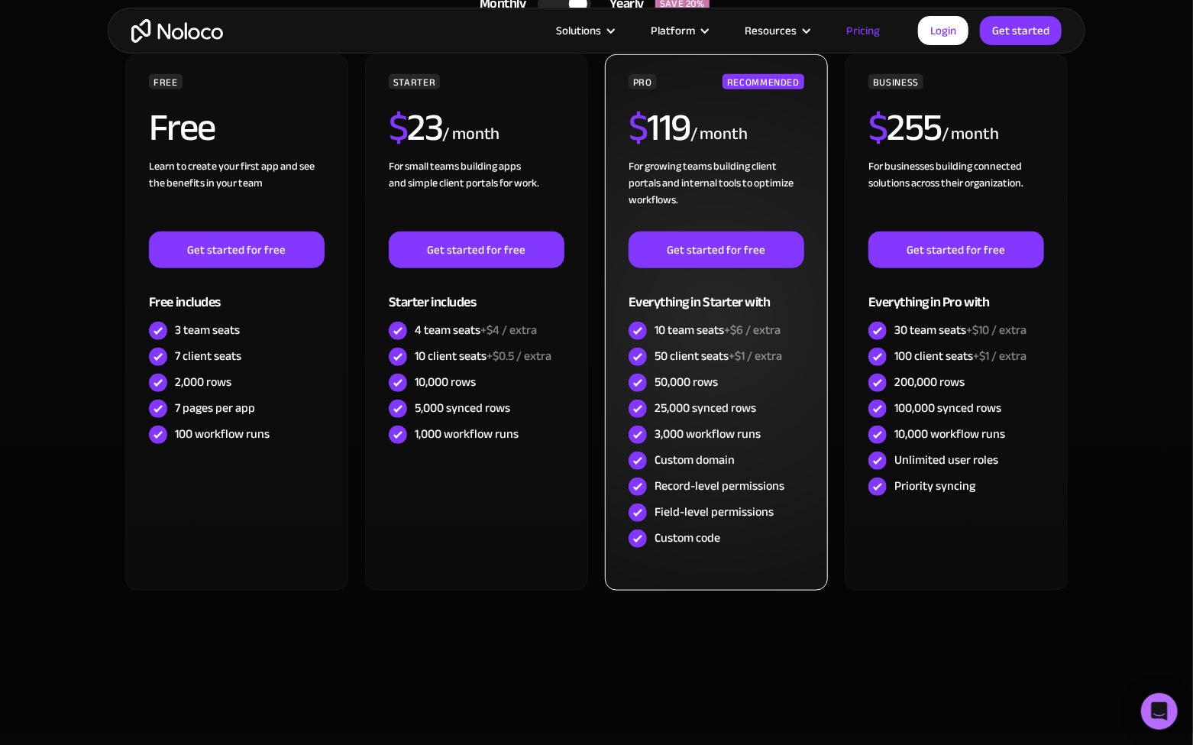
click at [750, 537] on div "Custom code" at bounding box center [716, 538] width 176 height 26
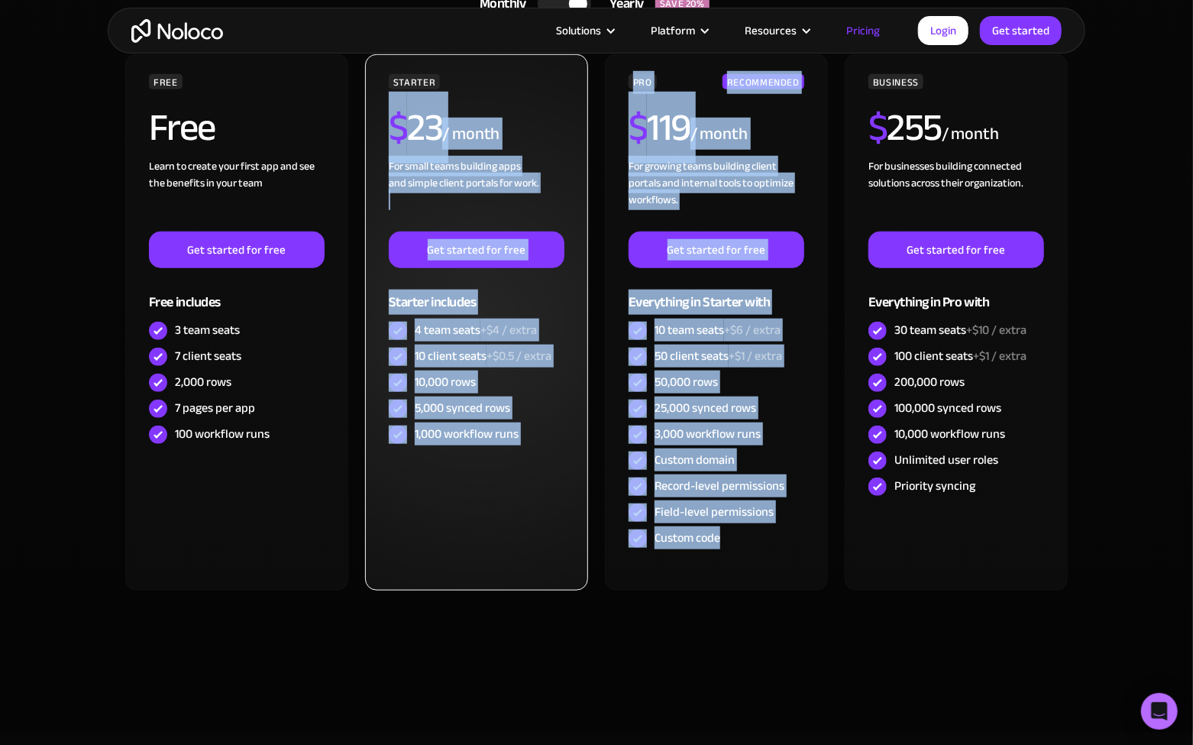
drag, startPoint x: 753, startPoint y: 543, endPoint x: 574, endPoint y: 92, distance: 484.7
click at [574, 92] on div "FREE Free Learn to create your first app and see the benefits in your team ‍ Ge…" at bounding box center [596, 328] width 947 height 548
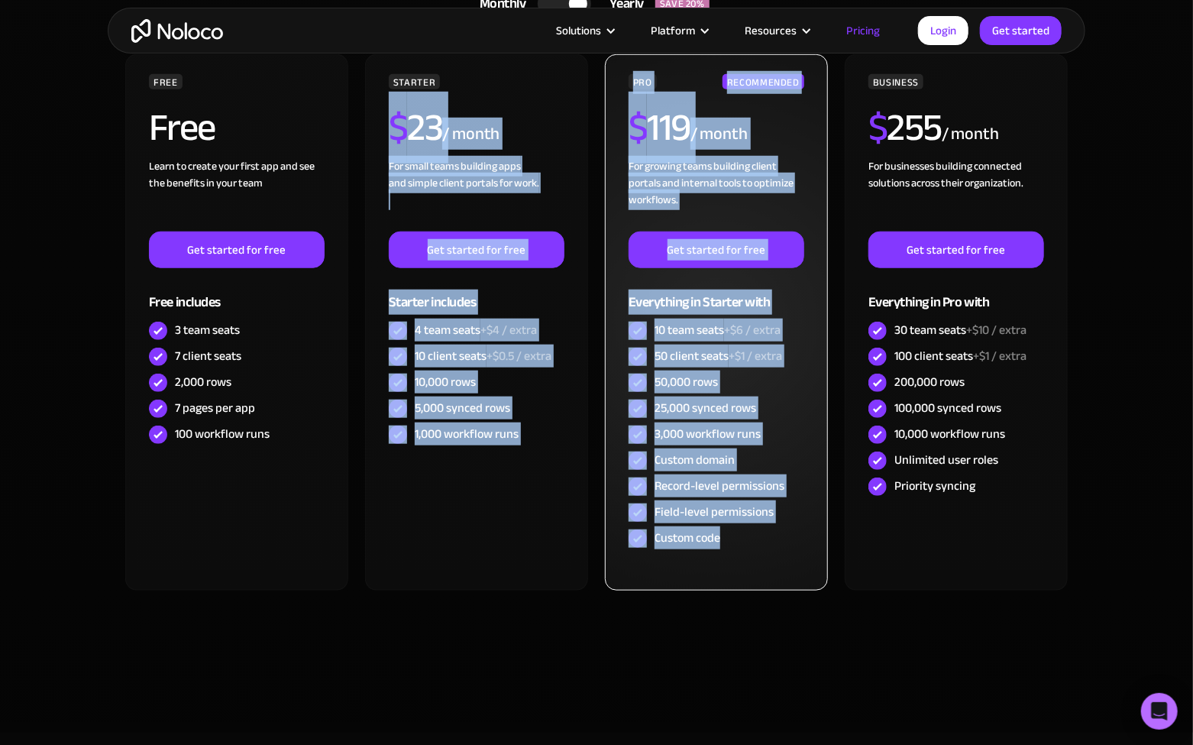
click at [657, 145] on h2 "$ 119" at bounding box center [659, 127] width 62 height 38
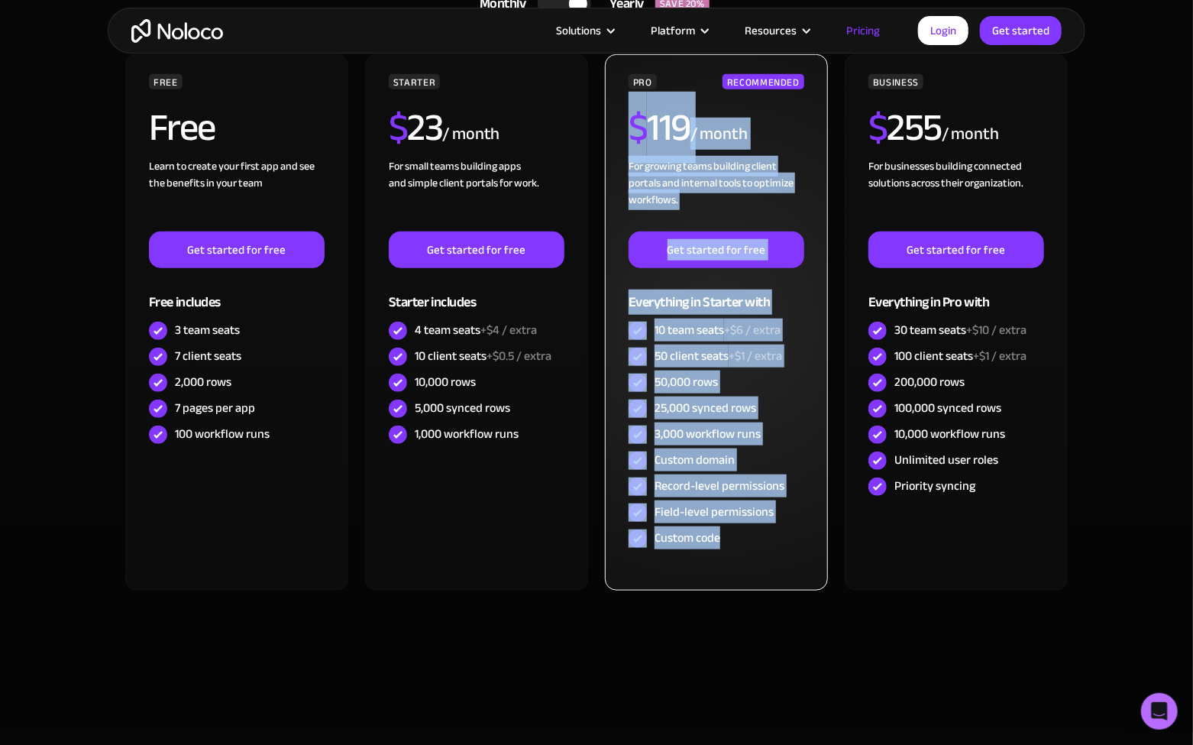
drag, startPoint x: 625, startPoint y: 122, endPoint x: 745, endPoint y: 543, distance: 437.5
click at [745, 543] on div "PRO RECOMMENDED $ 119 / month For growing teams building client portals and int…" at bounding box center [716, 322] width 223 height 536
click at [745, 543] on div "Custom code" at bounding box center [716, 538] width 176 height 26
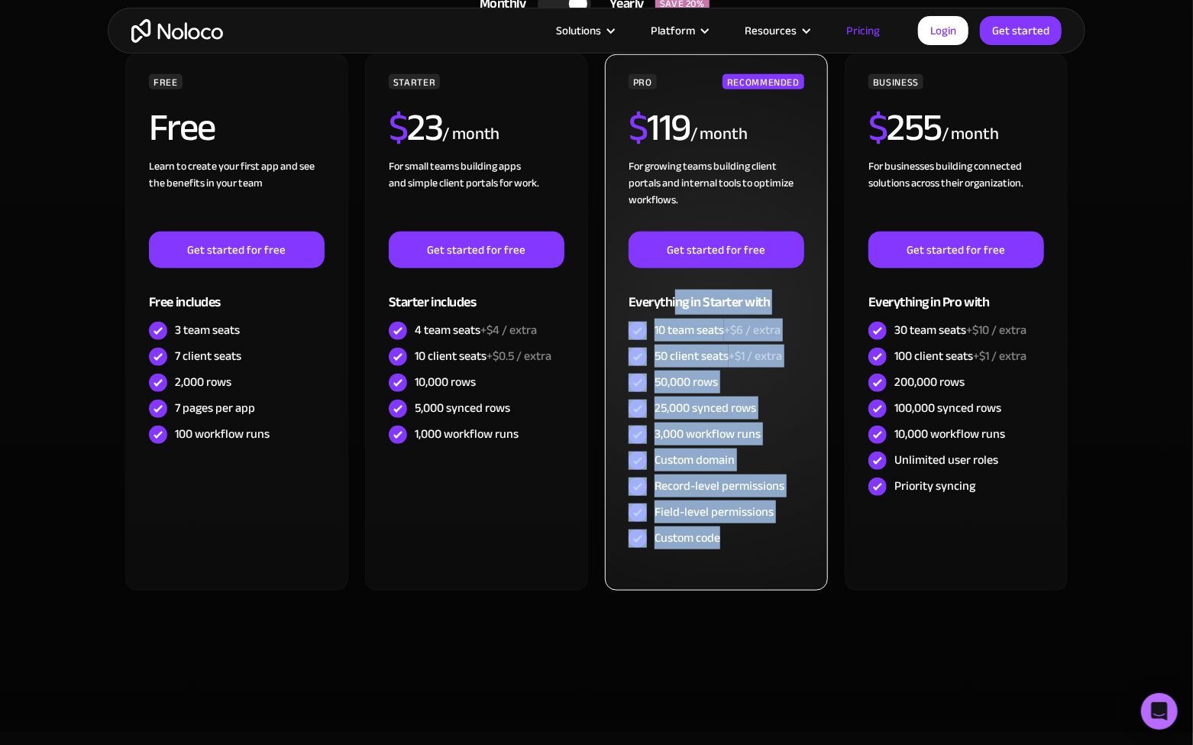
drag, startPoint x: 754, startPoint y: 529, endPoint x: 675, endPoint y: 313, distance: 230.2
click at [675, 313] on div "PRO RECOMMENDED $ 119 / month For growing teams building client portals and int…" at bounding box center [716, 312] width 176 height 477
click at [675, 313] on div "Everything in Starter with" at bounding box center [716, 293] width 176 height 50
drag, startPoint x: 626, startPoint y: 298, endPoint x: 731, endPoint y: 538, distance: 262.3
click at [731, 538] on div "PRO RECOMMENDED $ 119 / month For growing teams building client portals and int…" at bounding box center [716, 322] width 223 height 536
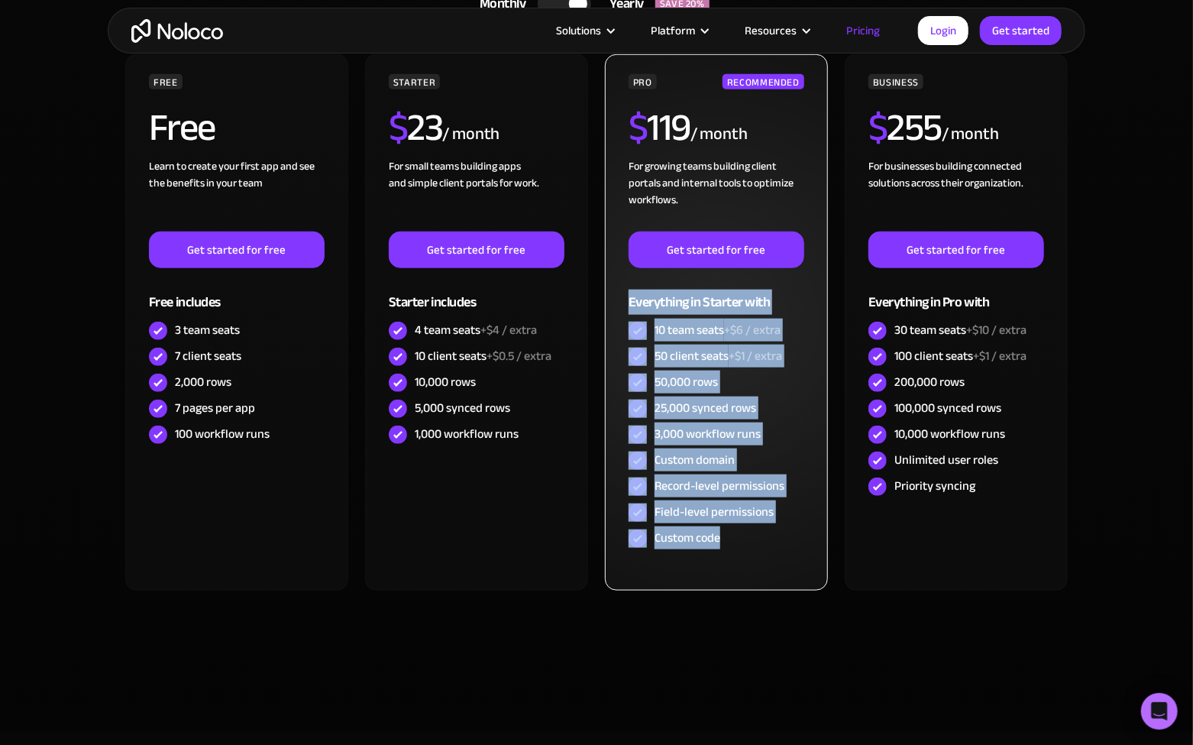
click at [731, 538] on div "Custom code" at bounding box center [716, 538] width 176 height 26
drag, startPoint x: 733, startPoint y: 538, endPoint x: 625, endPoint y: 304, distance: 257.6
click at [625, 304] on div "PRO RECOMMENDED $ 119 / month For growing teams building client portals and int…" at bounding box center [716, 322] width 223 height 536
drag, startPoint x: 620, startPoint y: 292, endPoint x: 751, endPoint y: 518, distance: 261.4
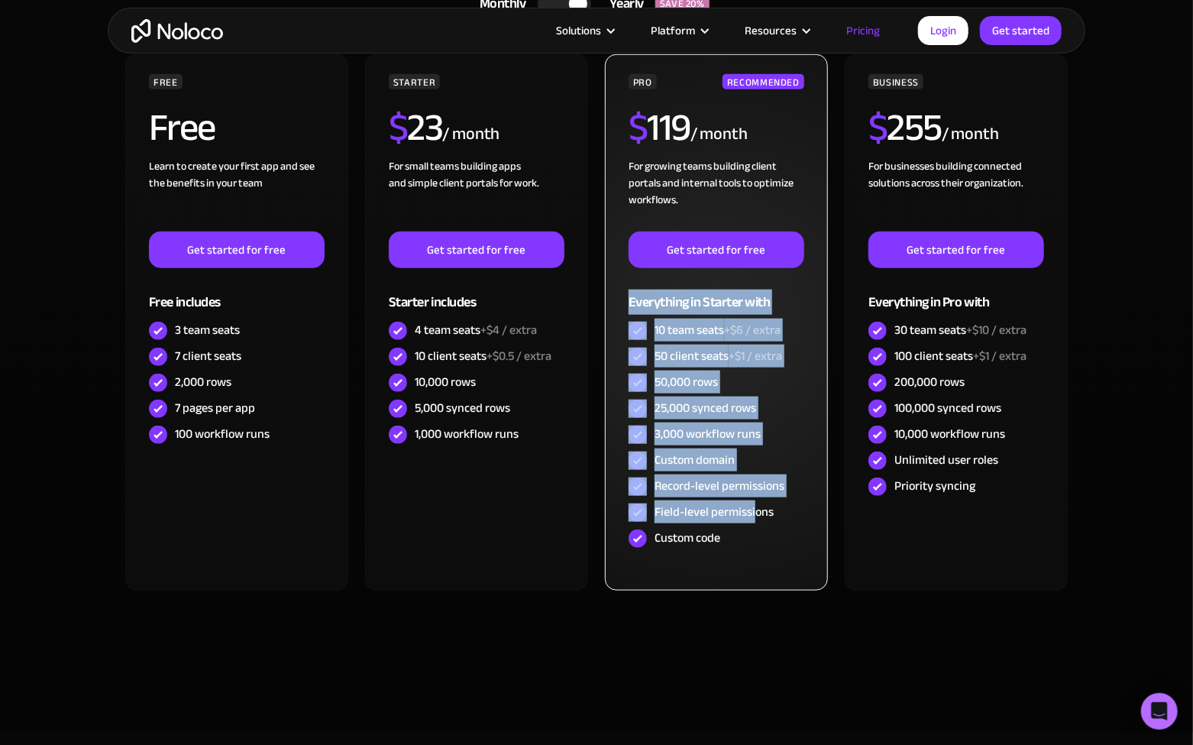
click at [751, 518] on div "PRO RECOMMENDED $ 119 / month For growing teams building client portals and int…" at bounding box center [716, 322] width 223 height 536
click at [751, 518] on div "Field-level permissions" at bounding box center [713, 511] width 119 height 17
drag, startPoint x: 722, startPoint y: 470, endPoint x: 634, endPoint y: 290, distance: 199.8
click at [634, 290] on div "PRO RECOMMENDED $ 119 / month For growing teams building client portals and int…" at bounding box center [716, 312] width 176 height 477
click at [634, 290] on div "Everything in Starter with" at bounding box center [716, 293] width 176 height 50
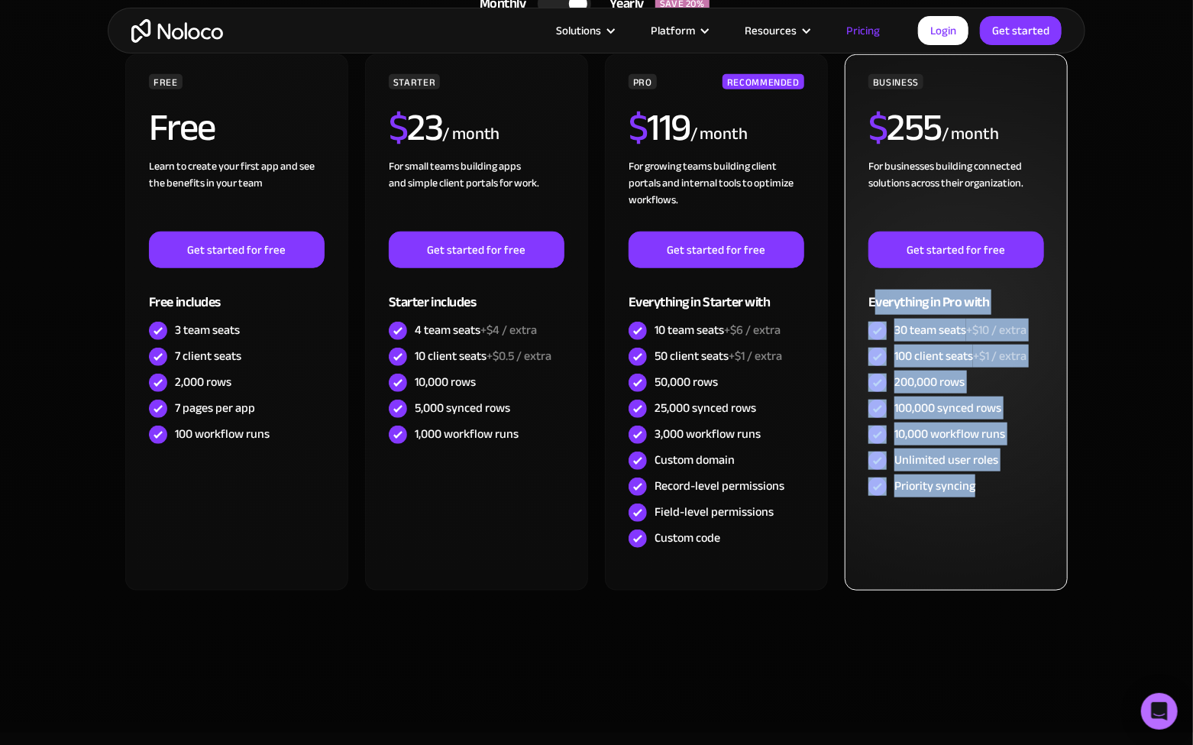
drag, startPoint x: 979, startPoint y: 467, endPoint x: 874, endPoint y: 302, distance: 195.1
click at [874, 302] on div "BUSINESS $ 255 / month For businesses building connected solutions across their…" at bounding box center [956, 322] width 223 height 536
click at [874, 302] on div "Everything in Pro with" at bounding box center [956, 293] width 176 height 50
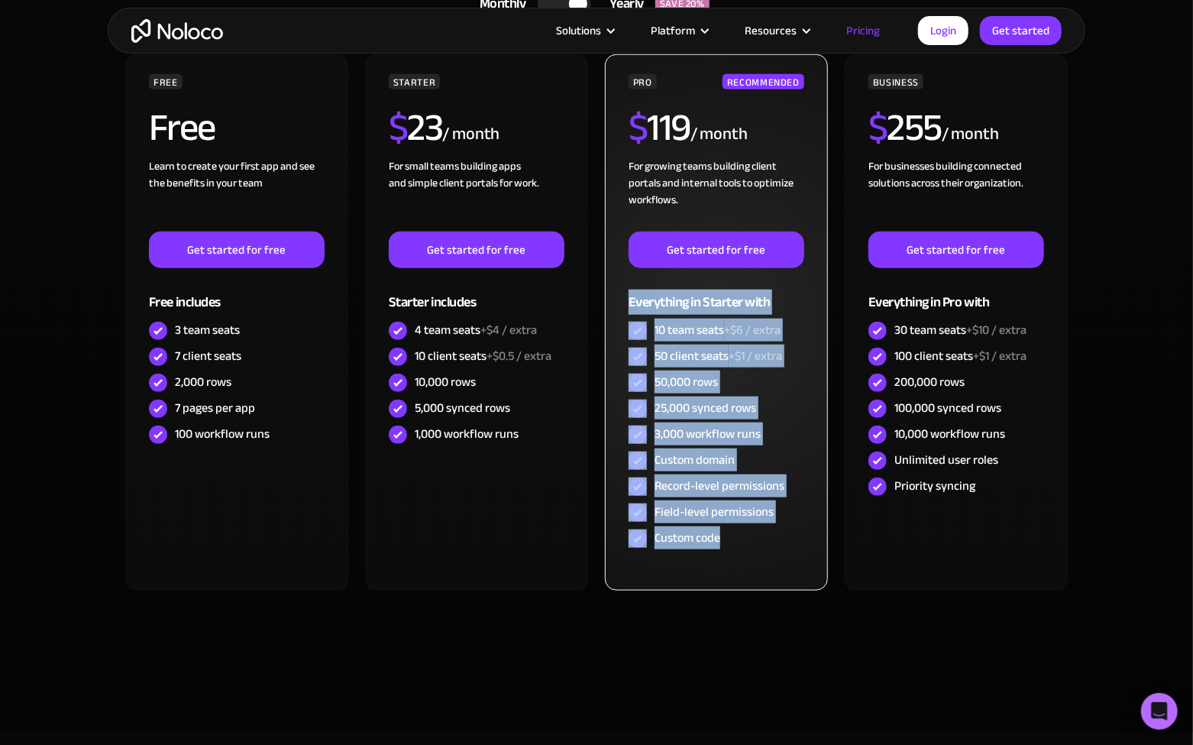
drag, startPoint x: 612, startPoint y: 298, endPoint x: 751, endPoint y: 535, distance: 274.9
click at [751, 535] on div "PRO RECOMMENDED $ 119 / month For growing teams building client portals and int…" at bounding box center [716, 322] width 223 height 536
click at [751, 535] on div "Custom code" at bounding box center [716, 538] width 176 height 26
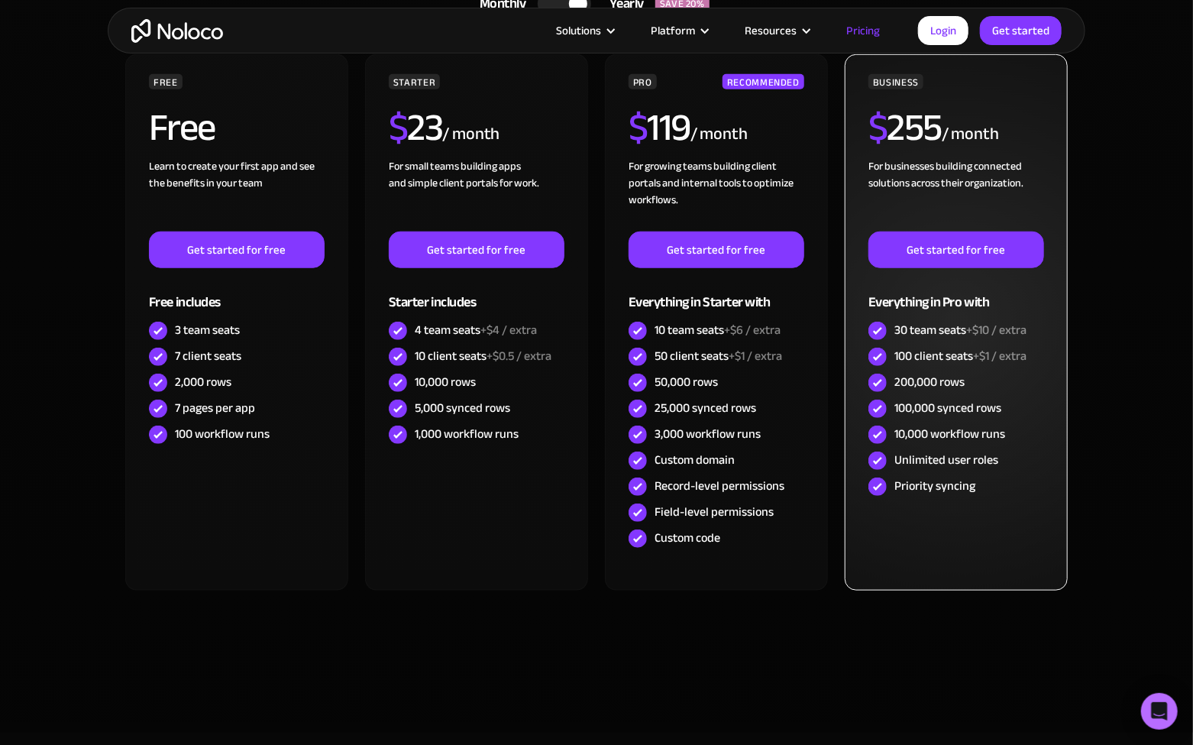
click at [1004, 558] on div "BUSINESS $ 255 / month For businesses building connected solutions across their…" at bounding box center [956, 322] width 223 height 536
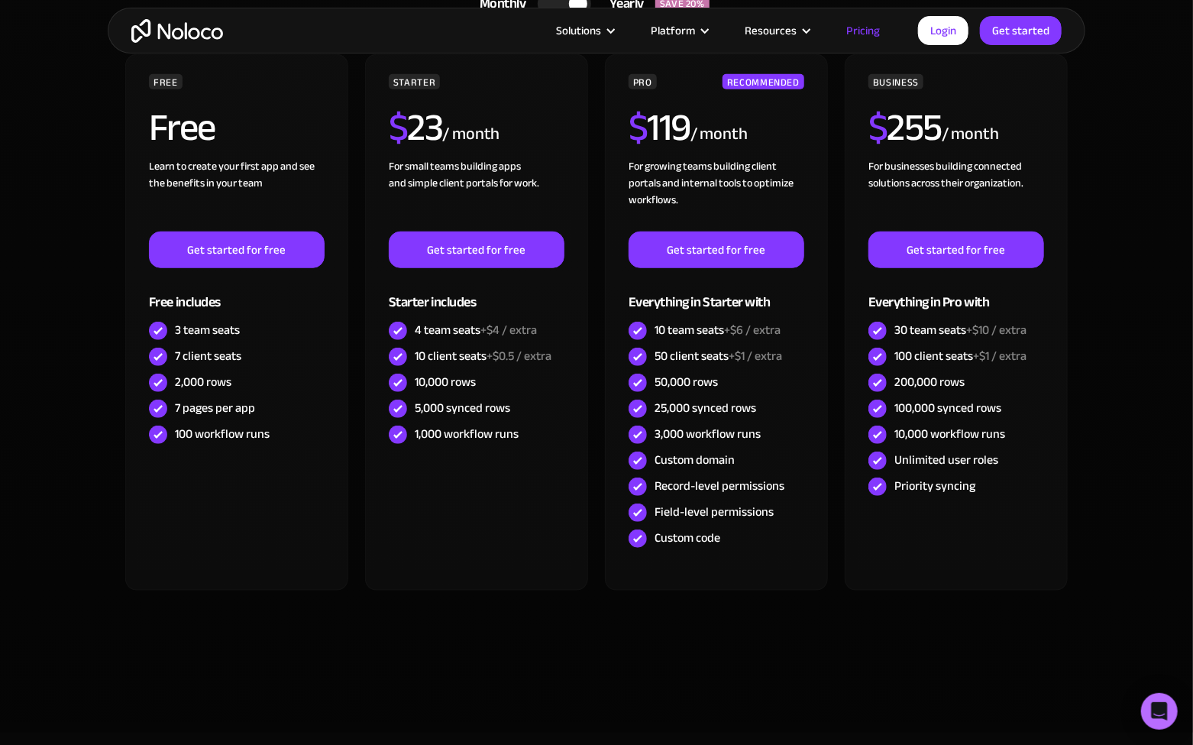
click at [1146, 402] on section "CHOOSE YOUR PLAN Monthly Yearly SAVE 20% Monthly Yearly SAVE 20% FREE Free Lear…" at bounding box center [596, 332] width 1193 height 802
click at [1089, 292] on section "CHOOSE YOUR PLAN Monthly Yearly SAVE 20% Monthly Yearly SAVE 20% FREE Free Lear…" at bounding box center [596, 332] width 1193 height 802
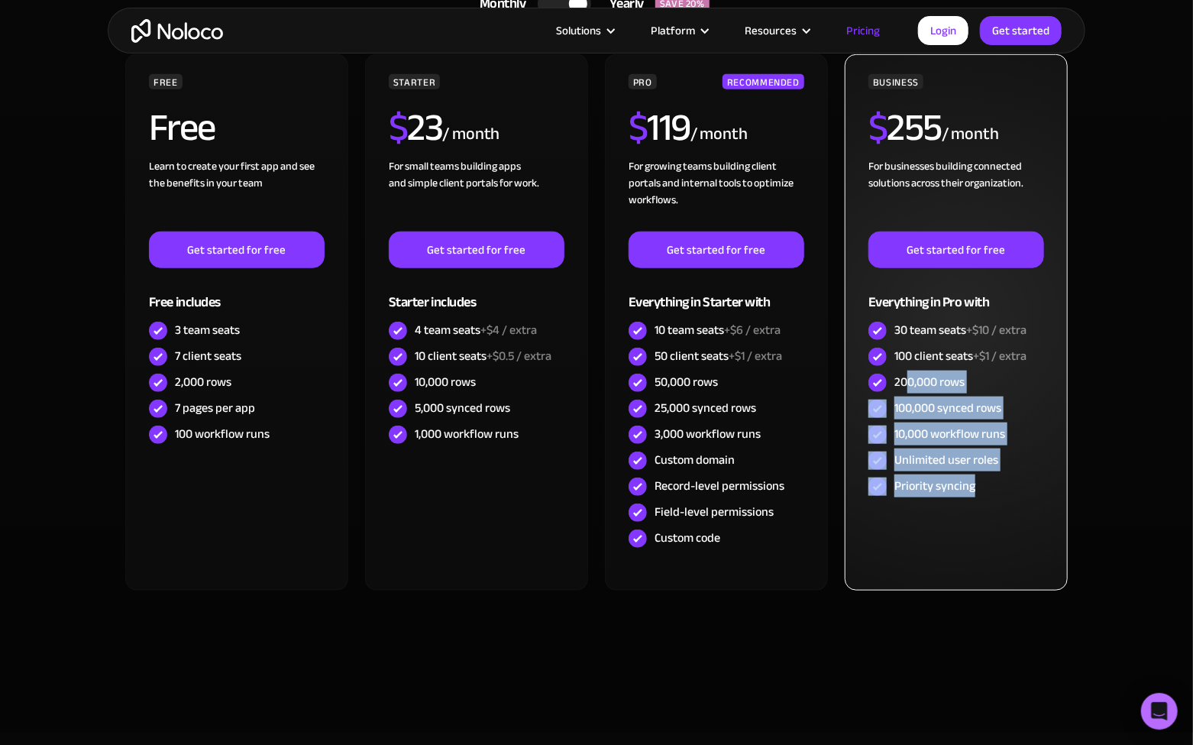
drag, startPoint x: 971, startPoint y: 438, endPoint x: 906, endPoint y: 370, distance: 94.5
click at [906, 370] on div "BUSINESS $ 255 / month For businesses building connected solutions across their…" at bounding box center [956, 322] width 223 height 536
click at [906, 373] on div "200,000 rows" at bounding box center [929, 381] width 70 height 17
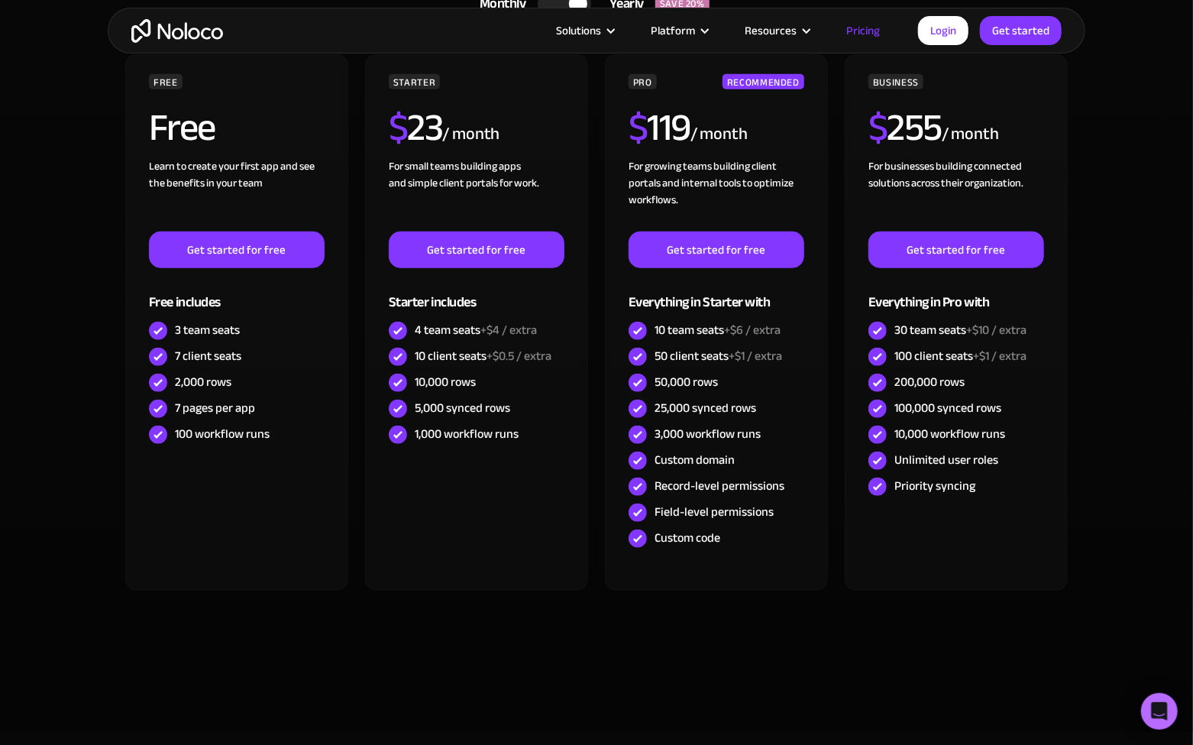
click at [1132, 370] on section "CHOOSE YOUR PLAN Monthly Yearly SAVE 20% Monthly Yearly SAVE 20% FREE Free Lear…" at bounding box center [596, 332] width 1193 height 802
click at [1100, 373] on section "CHOOSE YOUR PLAN Monthly Yearly SAVE 20% Monthly Yearly SAVE 20% FREE Free Lear…" at bounding box center [596, 332] width 1193 height 802
click at [1095, 363] on section "CHOOSE YOUR PLAN Monthly Yearly SAVE 20% Monthly Yearly SAVE 20% FREE Free Lear…" at bounding box center [596, 332] width 1193 height 802
click at [1095, 368] on section "CHOOSE YOUR PLAN Monthly Yearly SAVE 20% Monthly Yearly SAVE 20% FREE Free Lear…" at bounding box center [596, 332] width 1193 height 802
